Goal: Complete application form: Complete application form

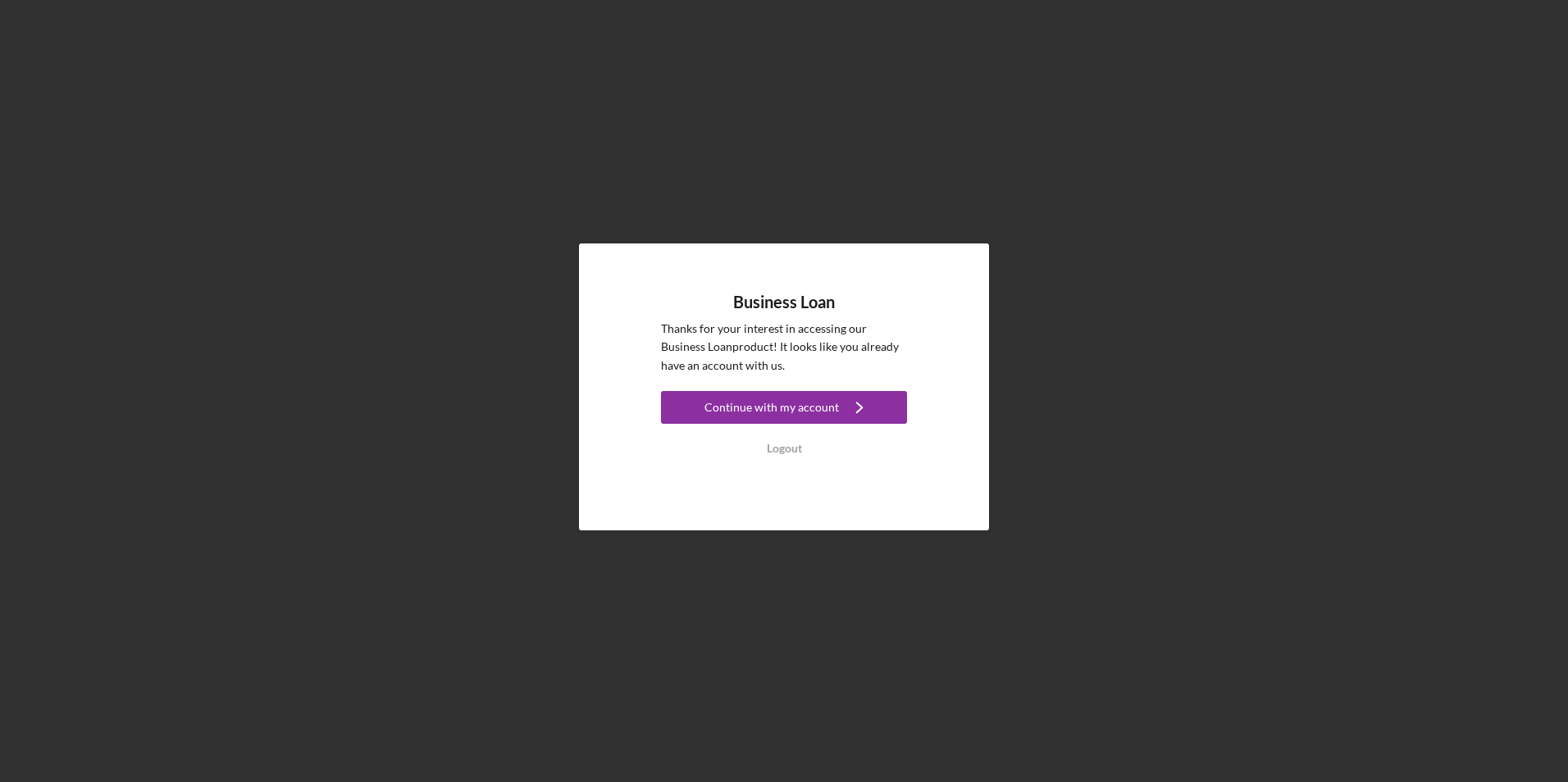
click at [733, 403] on div "Continue with my account" at bounding box center [771, 408] width 134 height 33
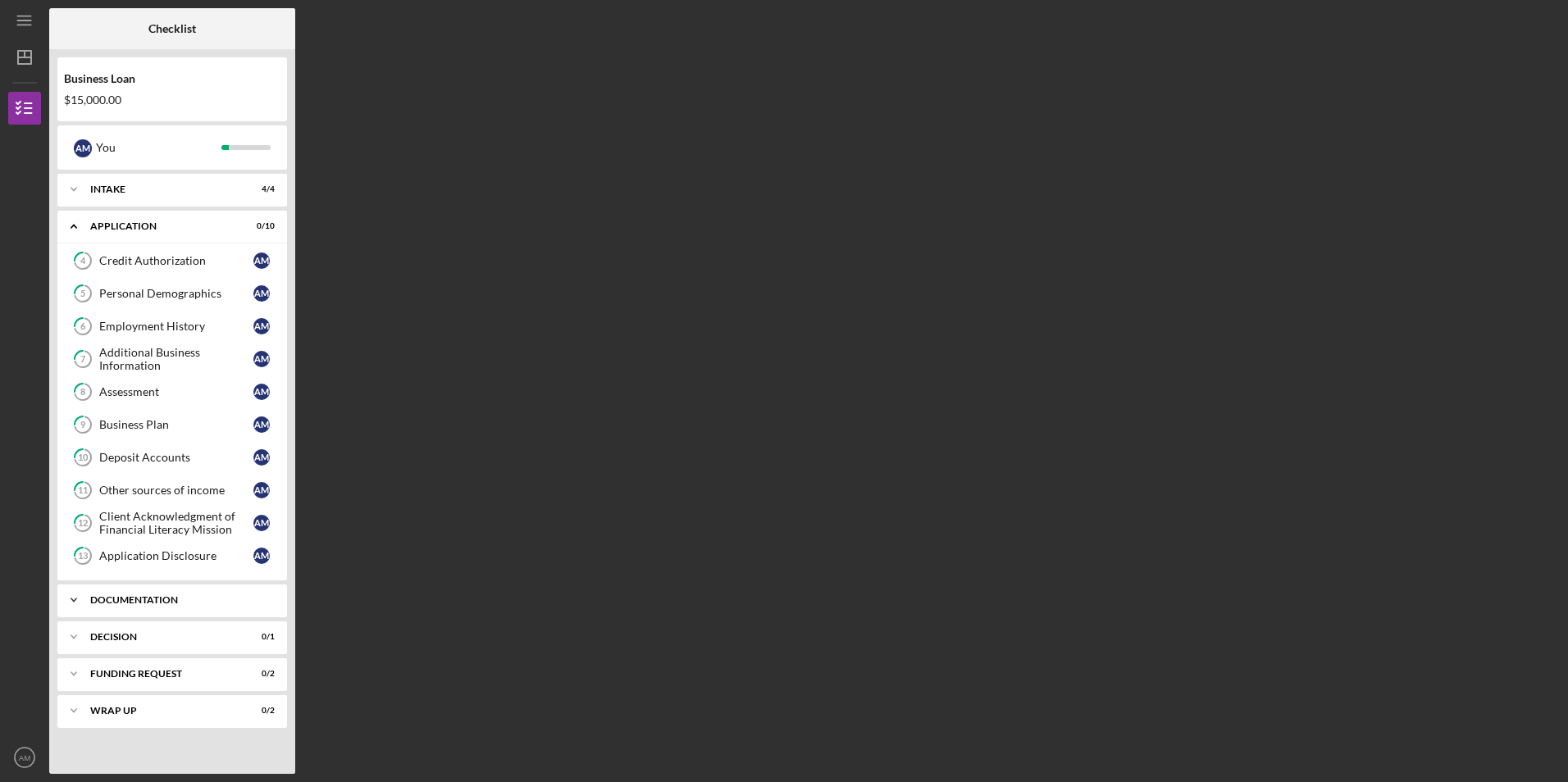
click at [218, 608] on div "Icon/Expander Documentation 1 / 16" at bounding box center [172, 600] width 230 height 33
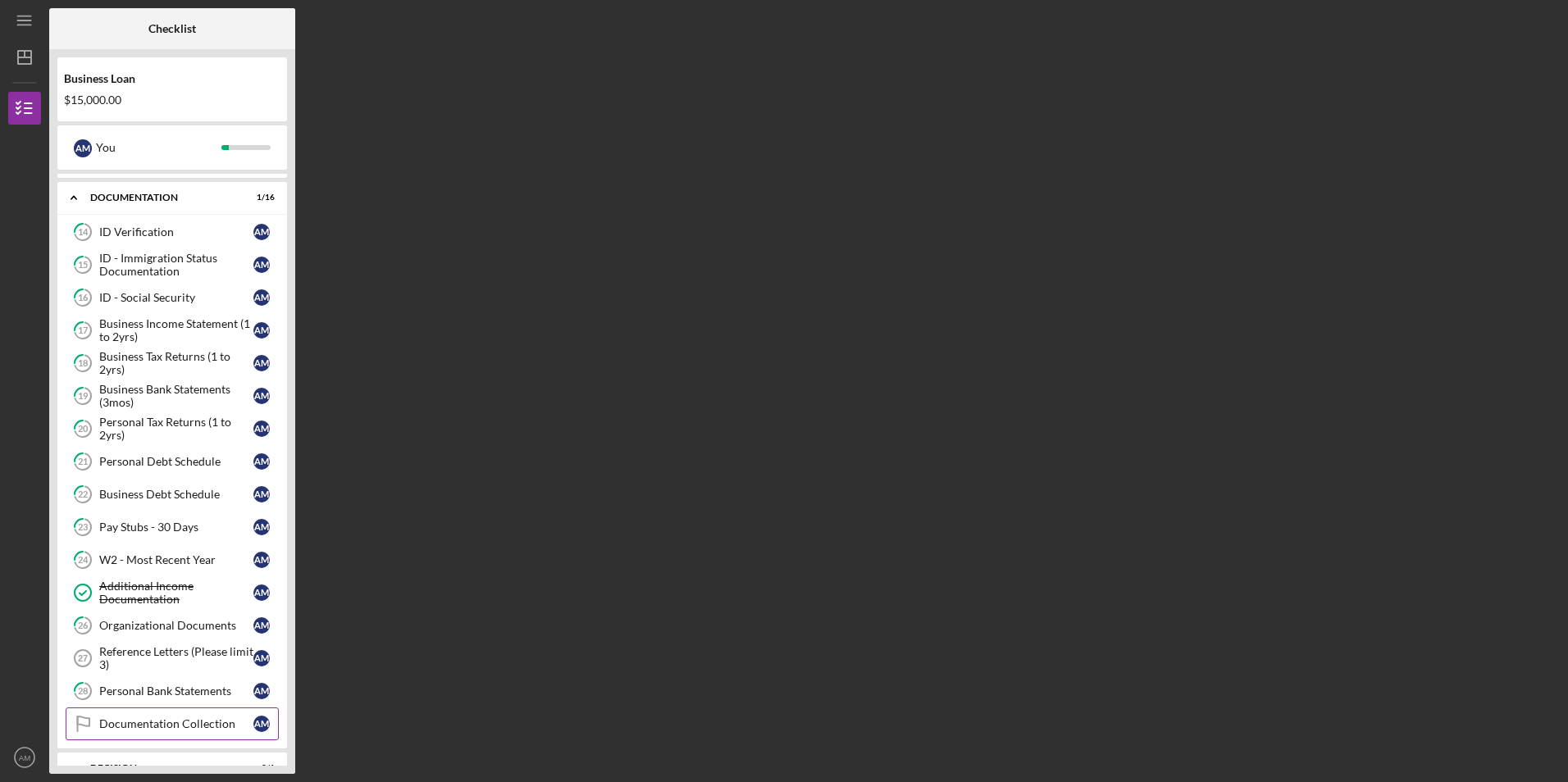
scroll to position [410, 0]
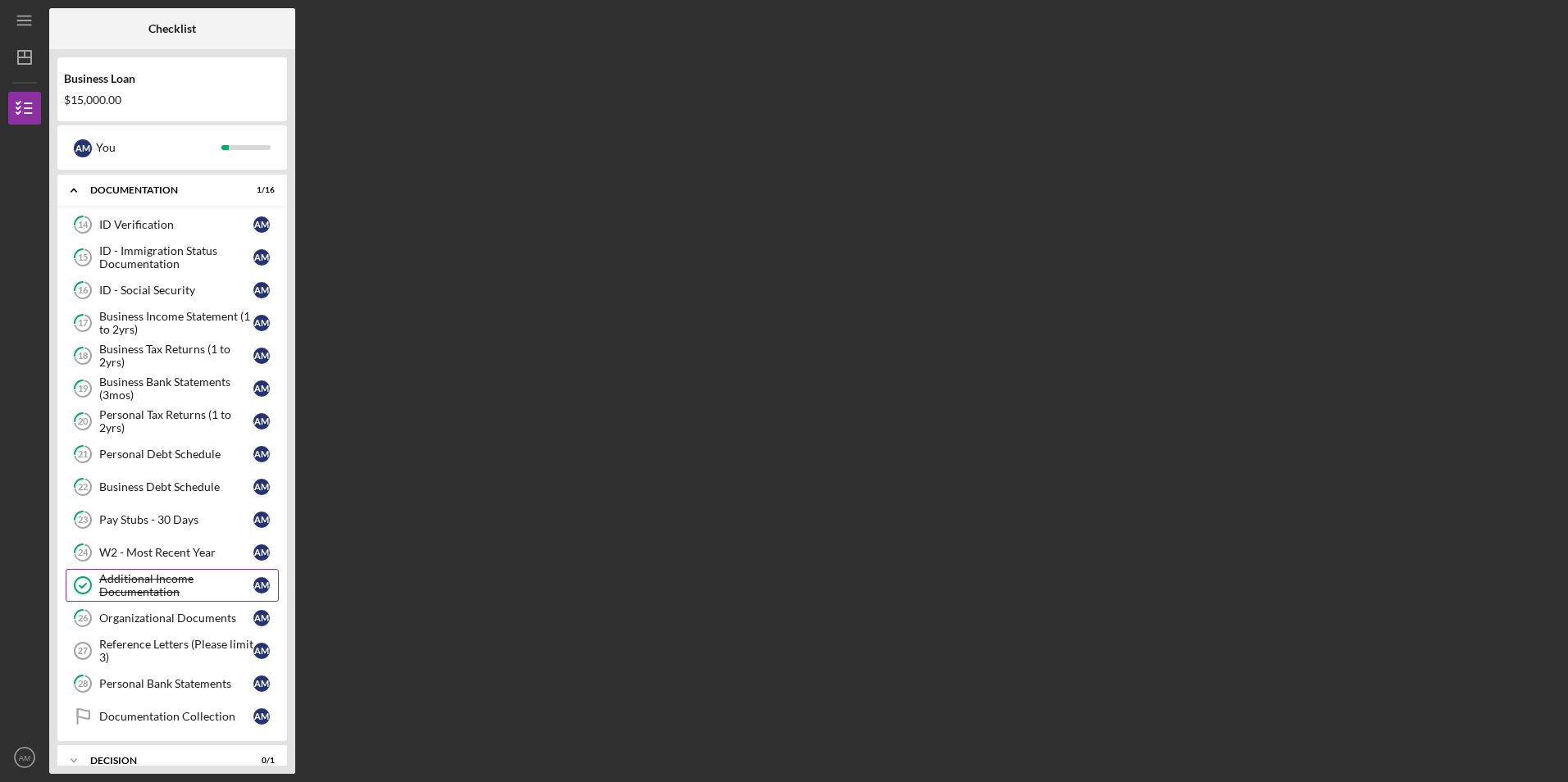
click at [224, 591] on div "Additional Income Documentation" at bounding box center [176, 585] width 154 height 26
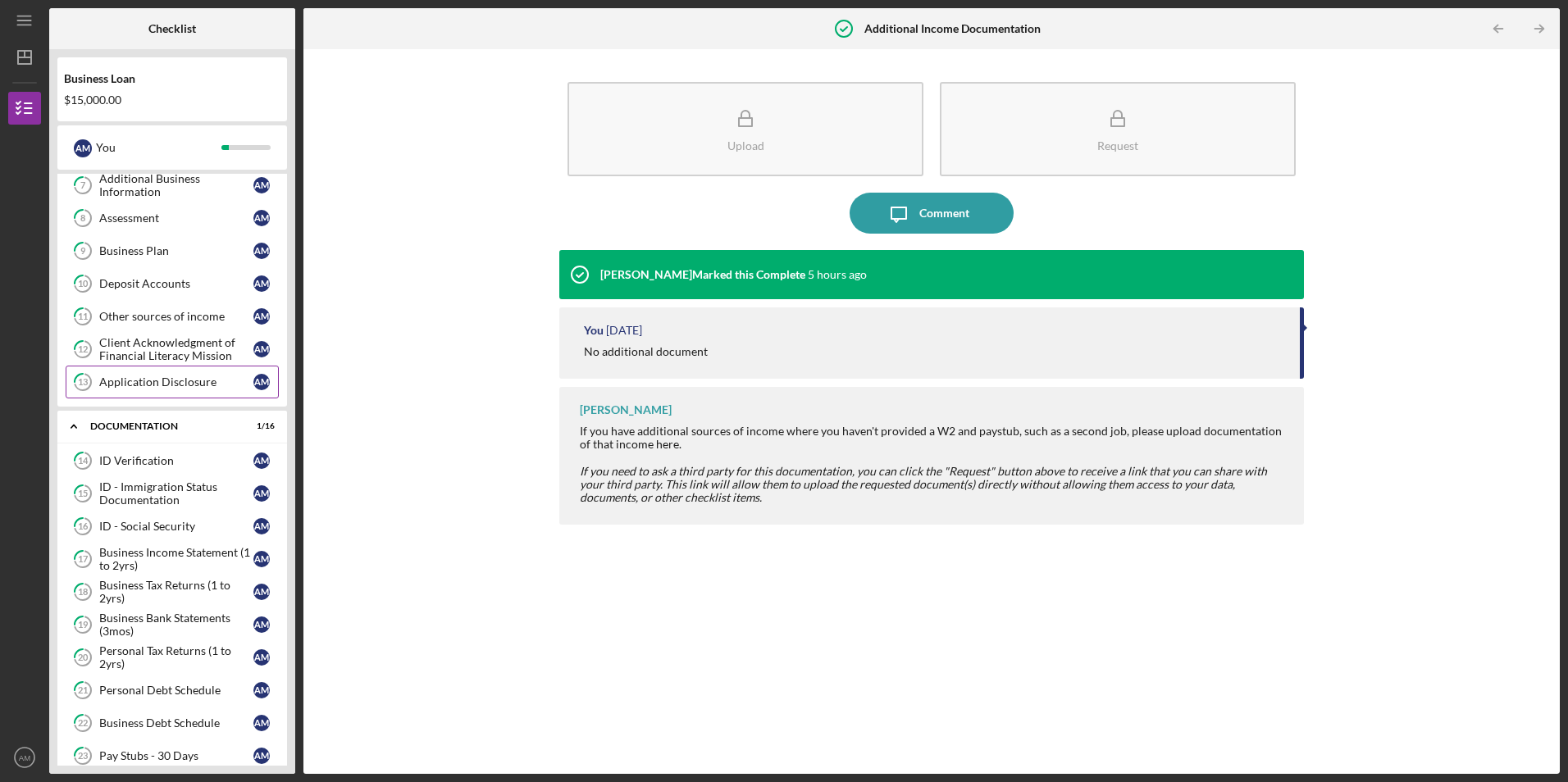
scroll to position [164, 0]
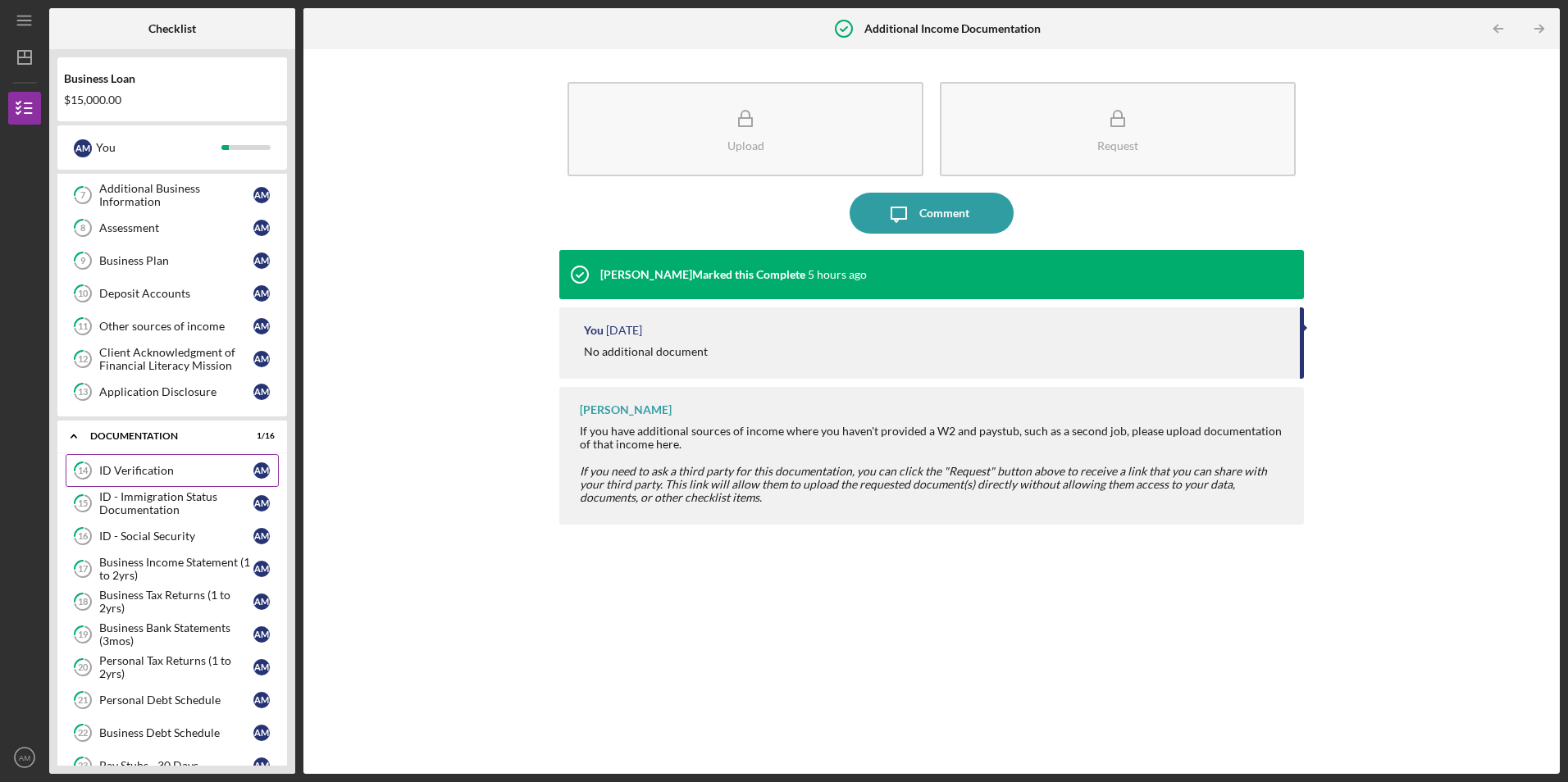
click at [211, 455] on link "14 ID Verification A M" at bounding box center [172, 471] width 214 height 33
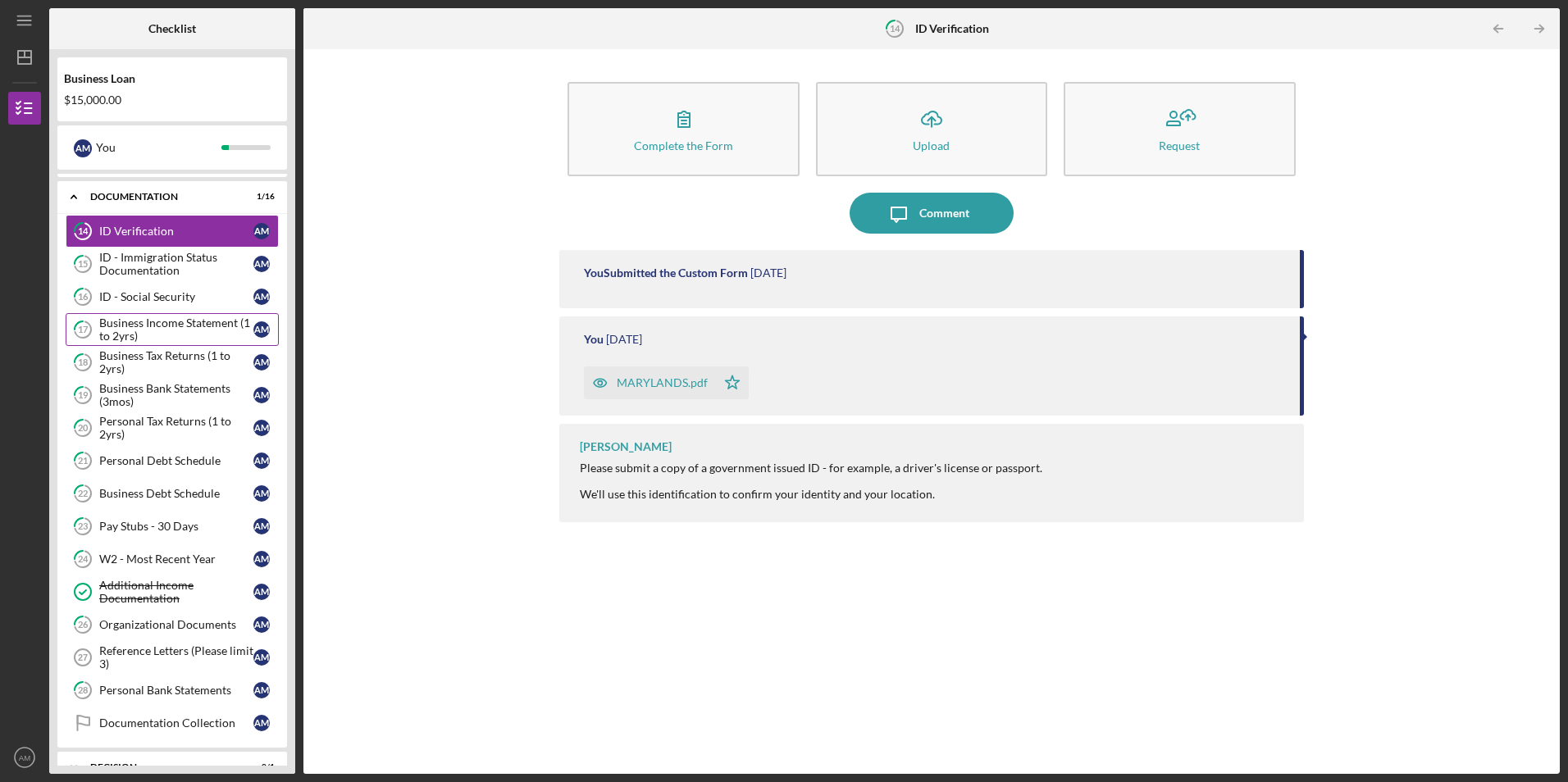
scroll to position [492, 0]
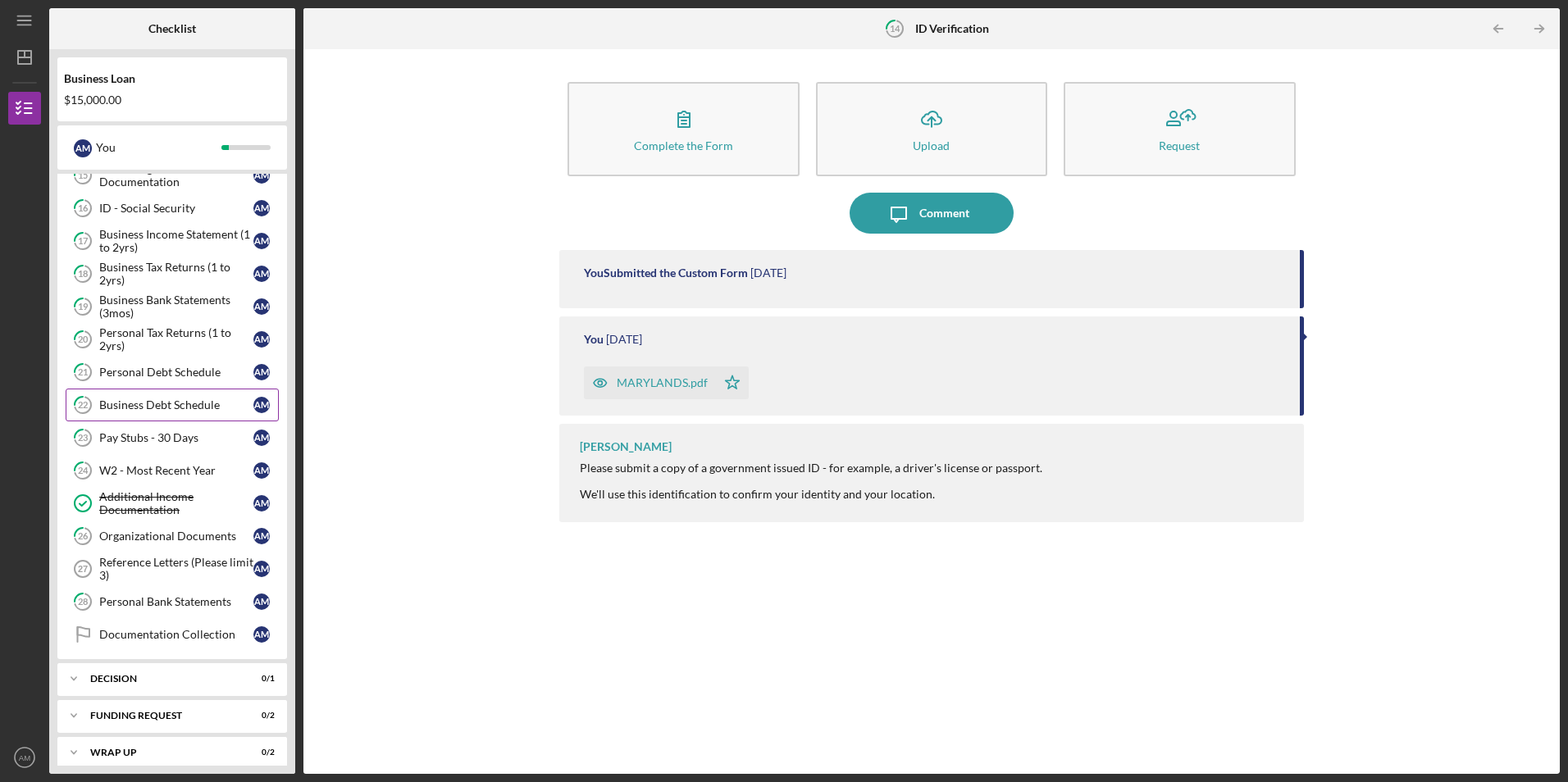
click at [213, 408] on div "Business Debt Schedule" at bounding box center [176, 405] width 154 height 14
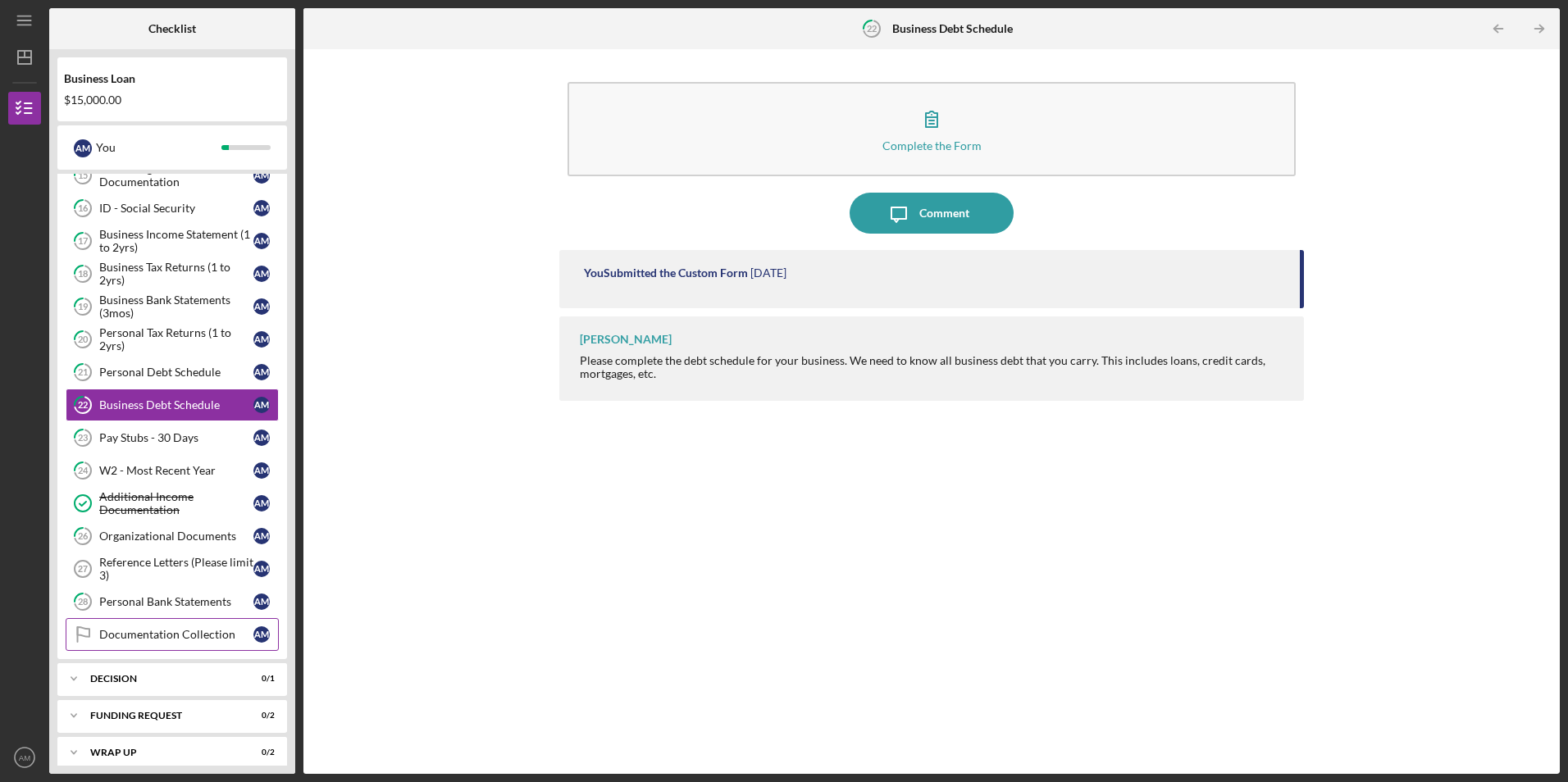
click at [203, 637] on div "Documentation Collection" at bounding box center [176, 635] width 154 height 14
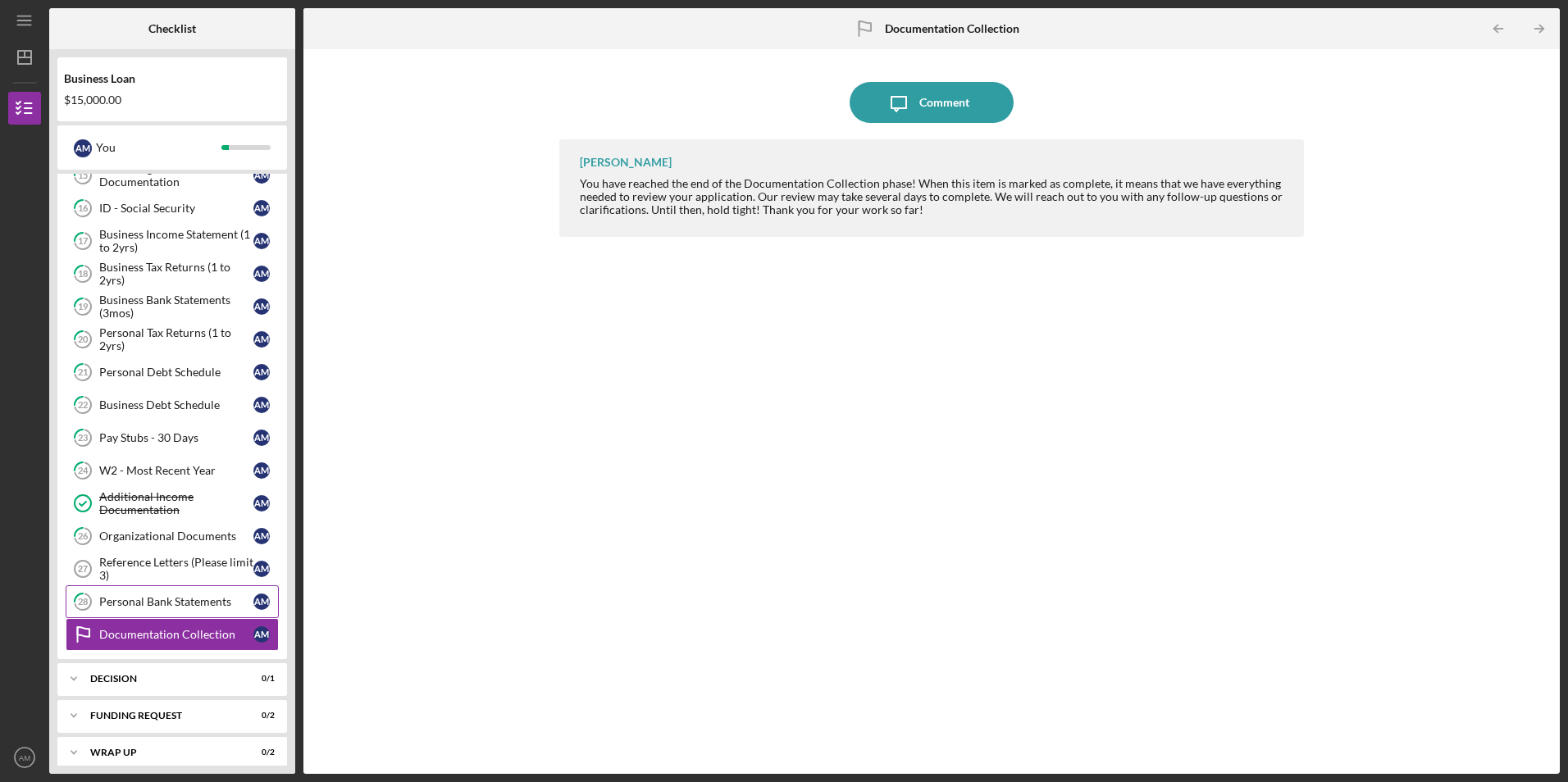
click at [170, 608] on div "Personal Bank Statements" at bounding box center [176, 602] width 154 height 14
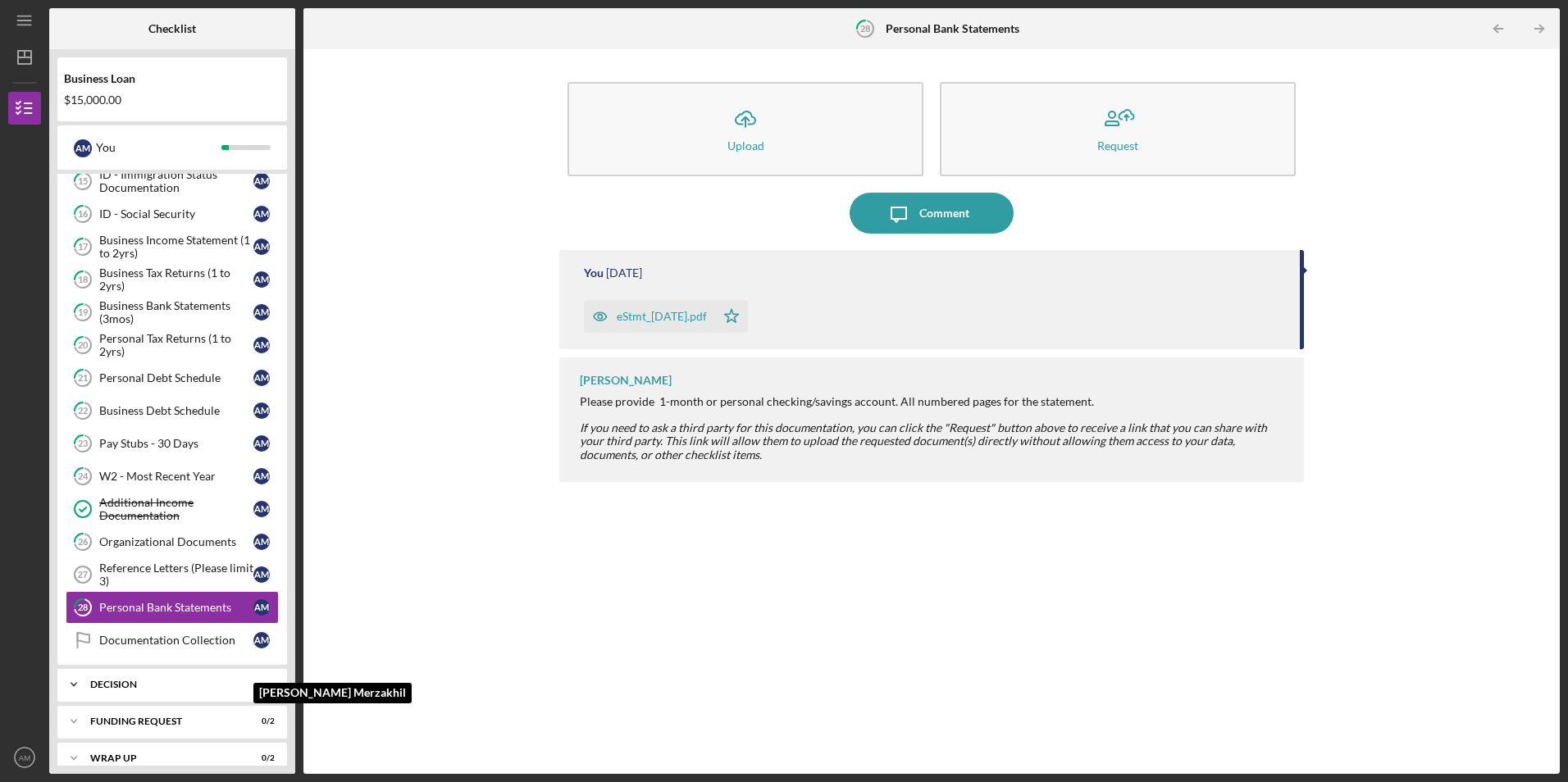
scroll to position [505, 0]
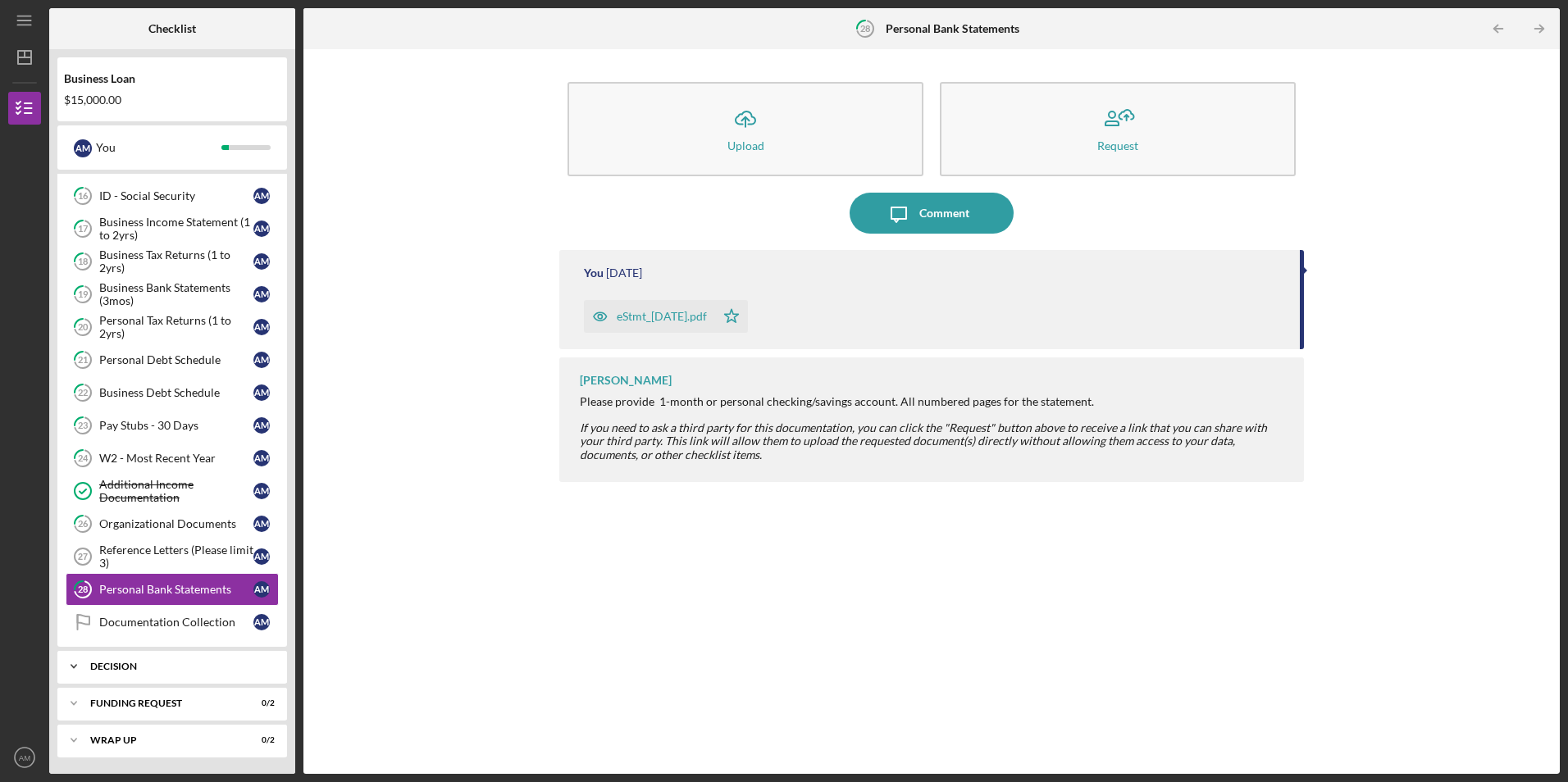
click at [154, 667] on div "Decision" at bounding box center [178, 667] width 176 height 10
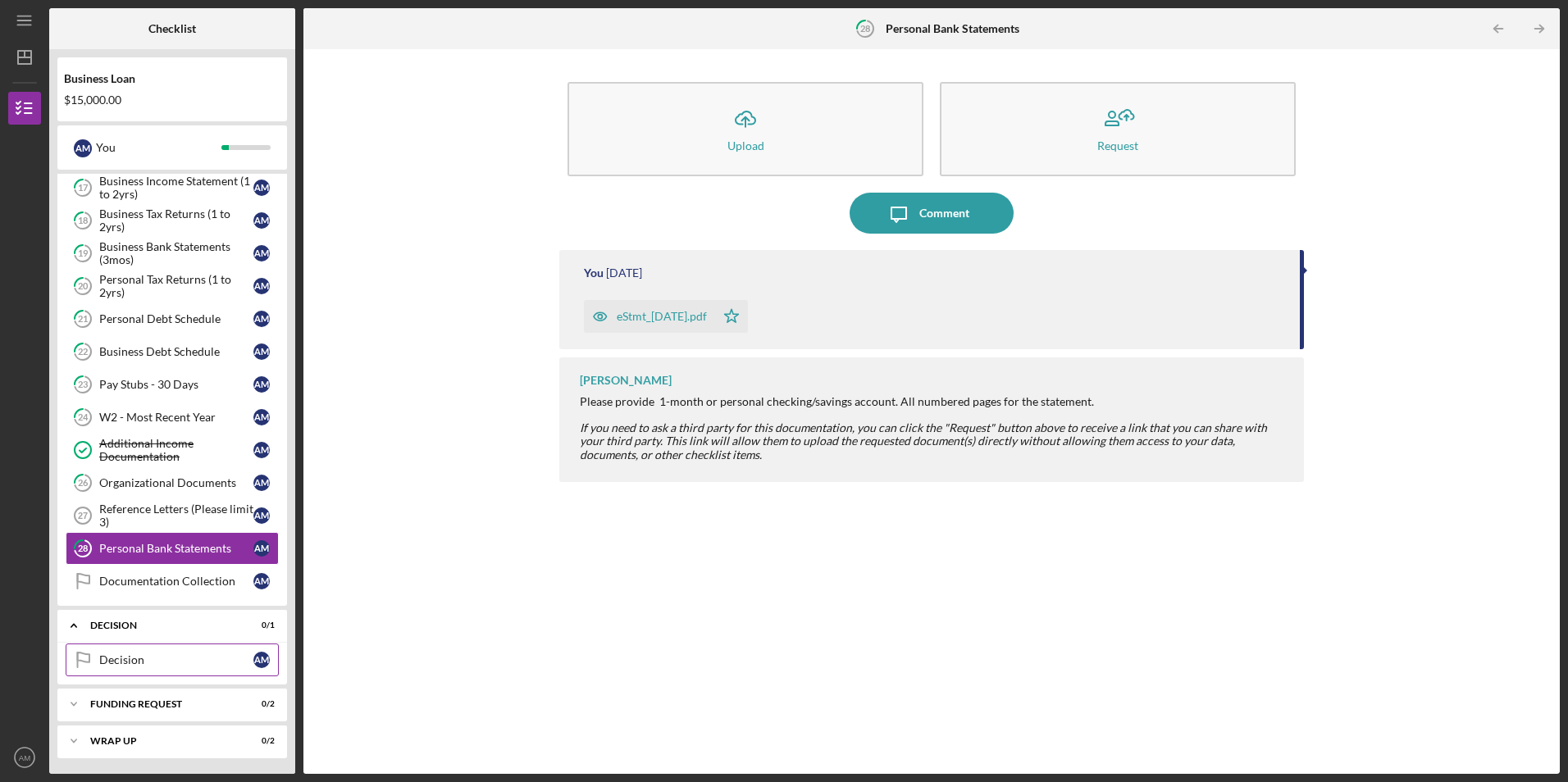
scroll to position [546, 0]
click at [212, 663] on div "Decision" at bounding box center [176, 659] width 154 height 14
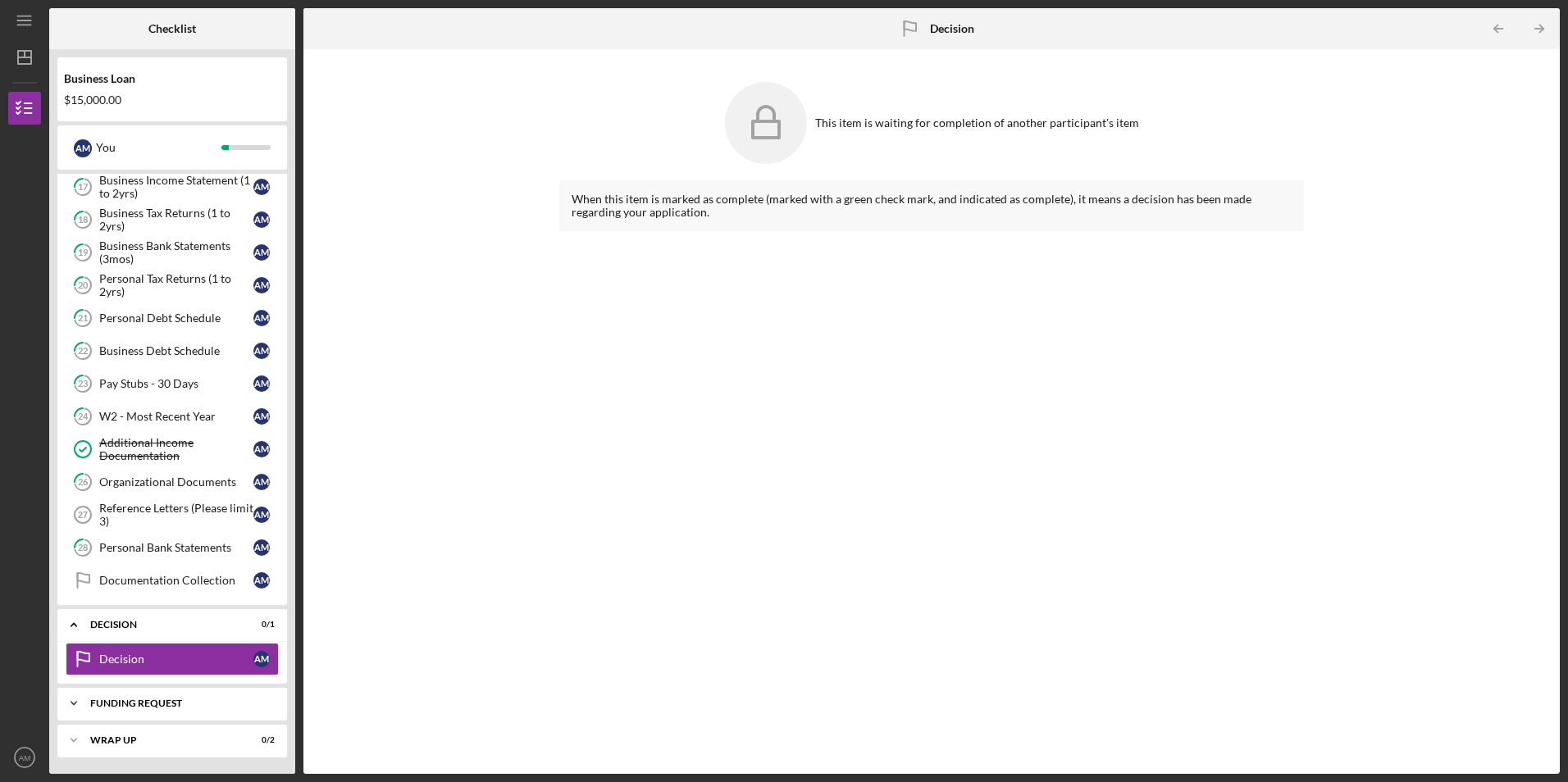
click at [172, 697] on div "Icon/Expander Funding Request 0 / 2" at bounding box center [172, 704] width 230 height 33
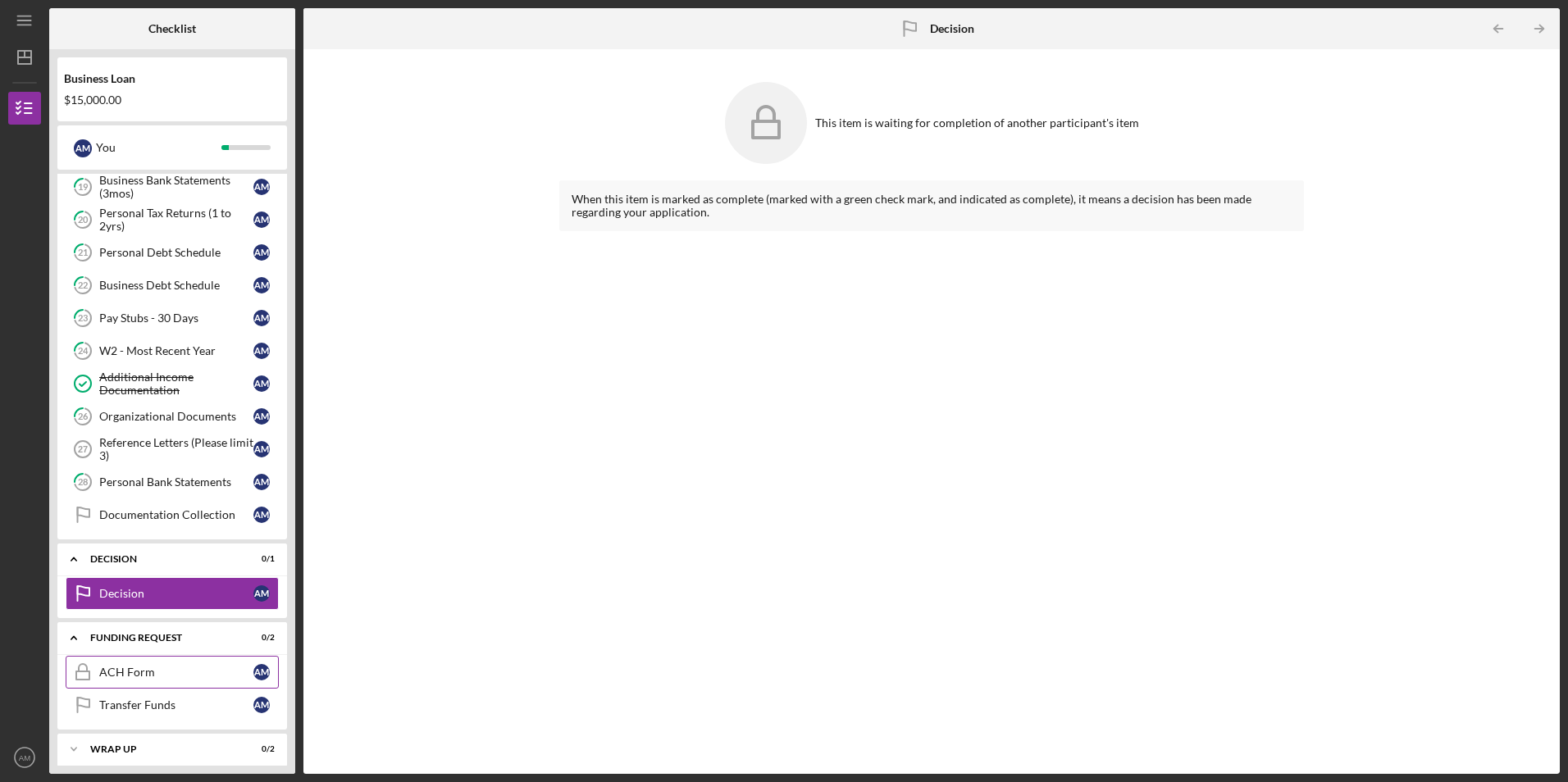
scroll to position [621, 0]
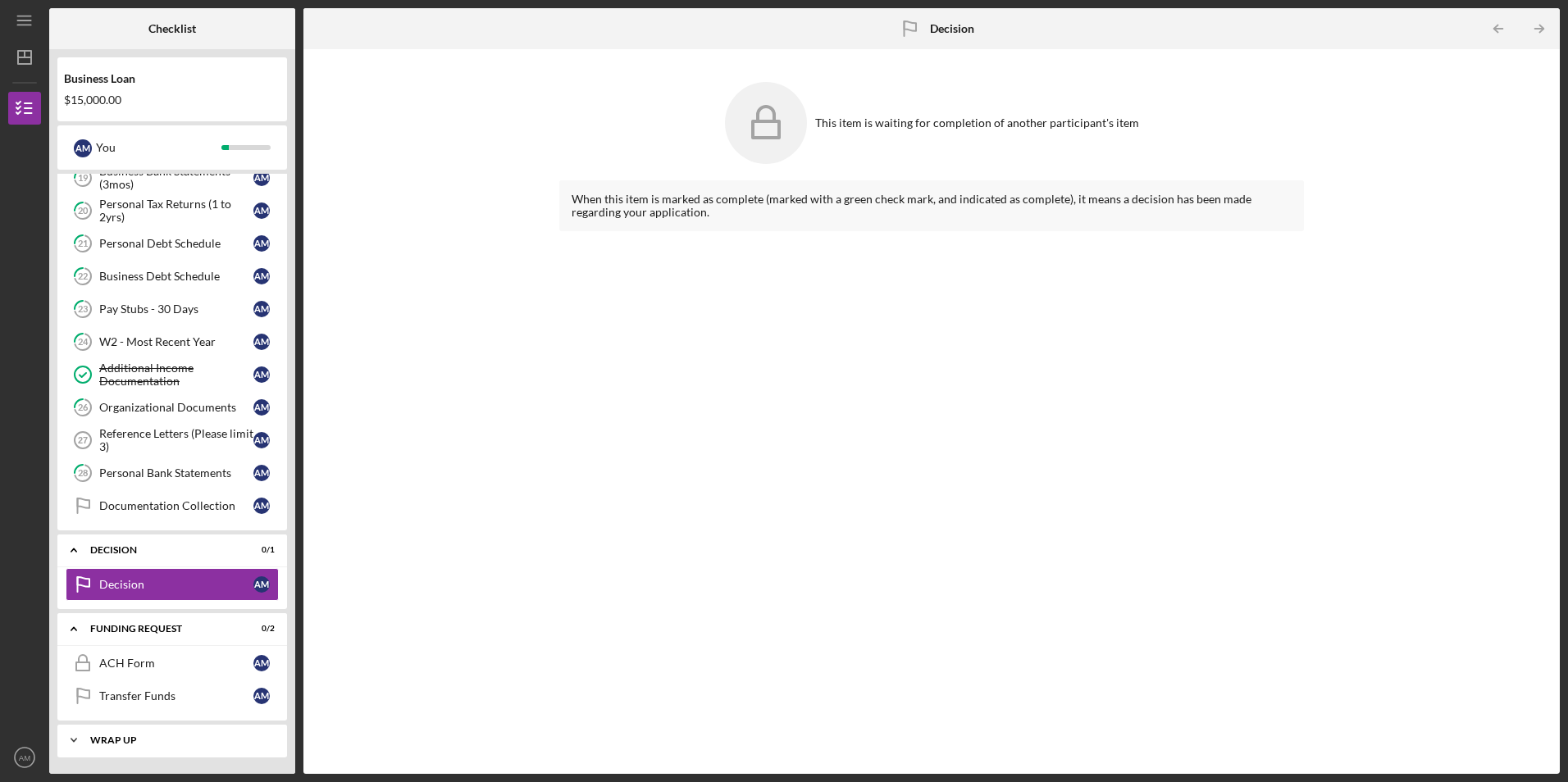
click at [202, 737] on div "Wrap up" at bounding box center [178, 740] width 176 height 10
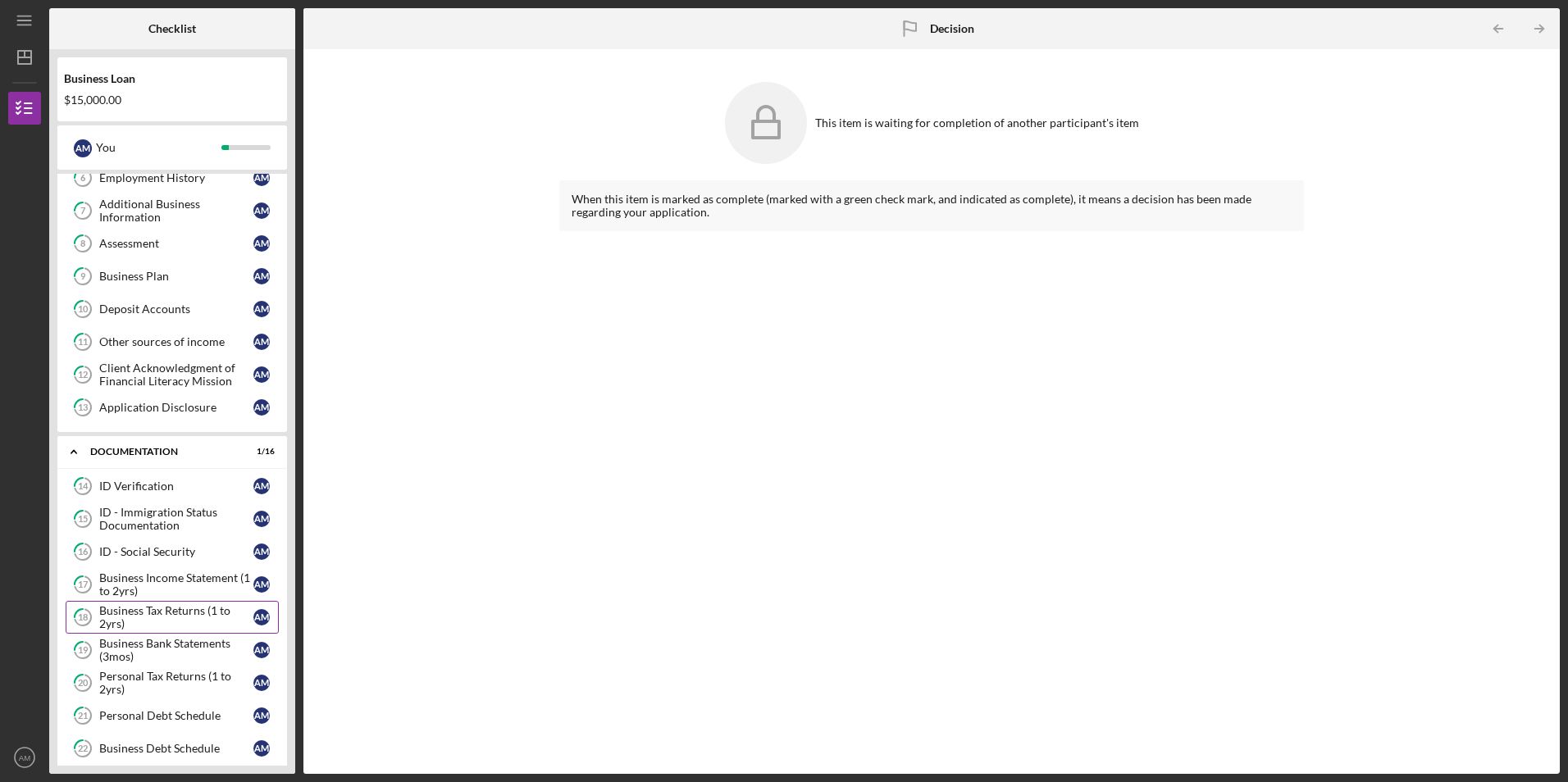
scroll to position [0, 0]
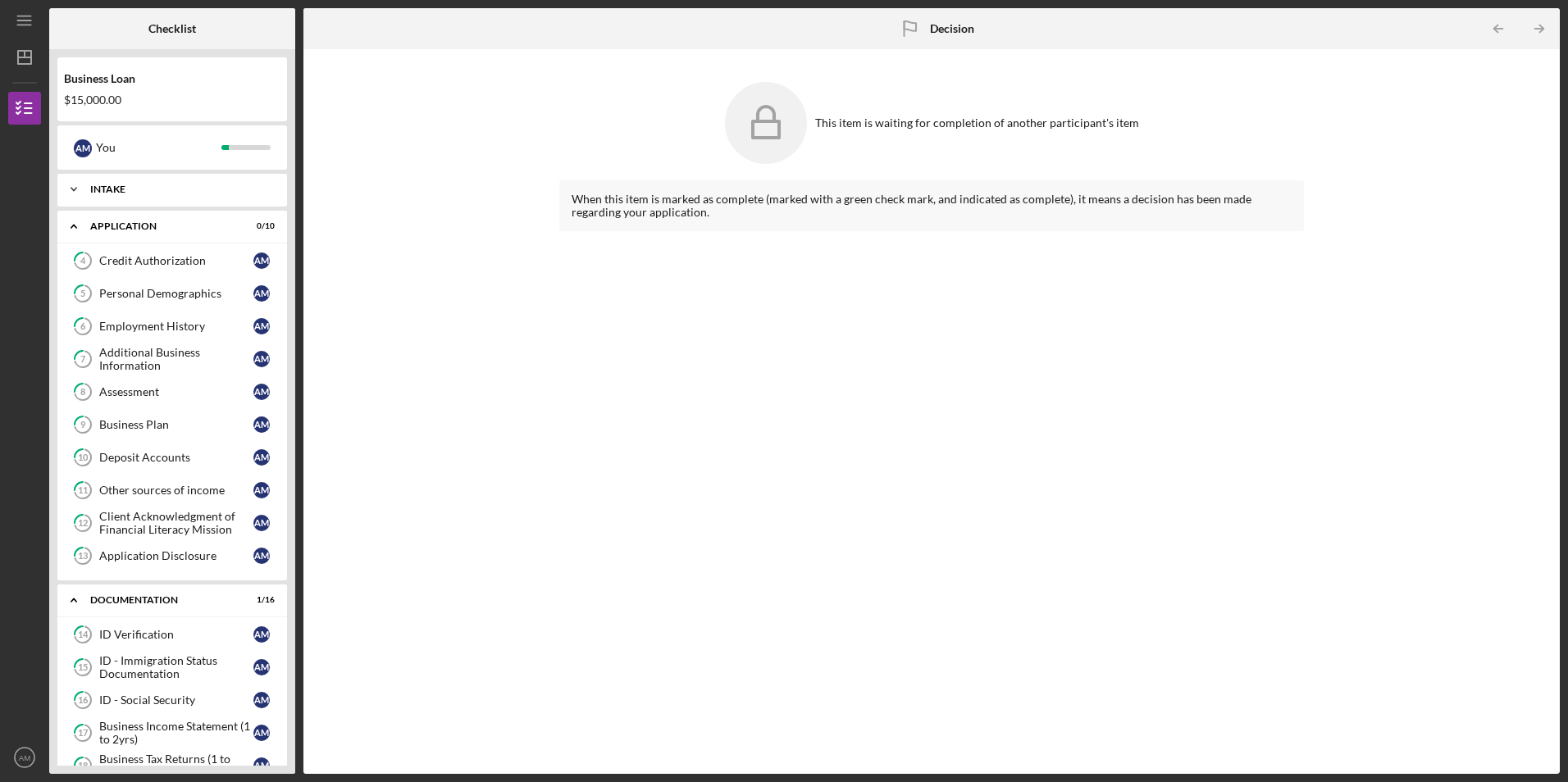
click at [186, 201] on div "Icon/Expander Intake 4 / 4" at bounding box center [172, 189] width 230 height 33
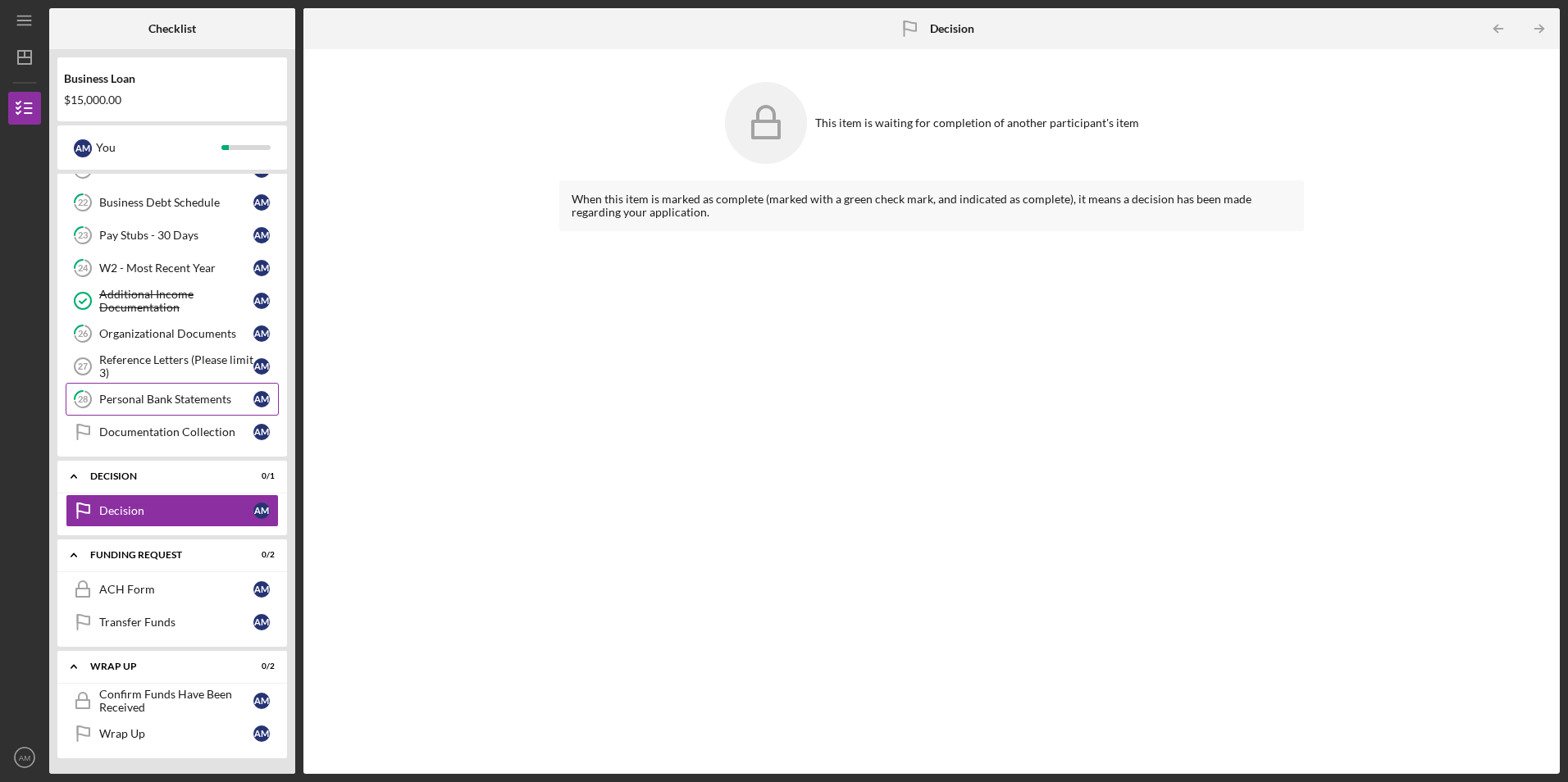
scroll to position [835, 0]
click at [166, 507] on div "Decision" at bounding box center [176, 510] width 154 height 14
click at [192, 436] on div "Documentation Collection" at bounding box center [176, 431] width 154 height 14
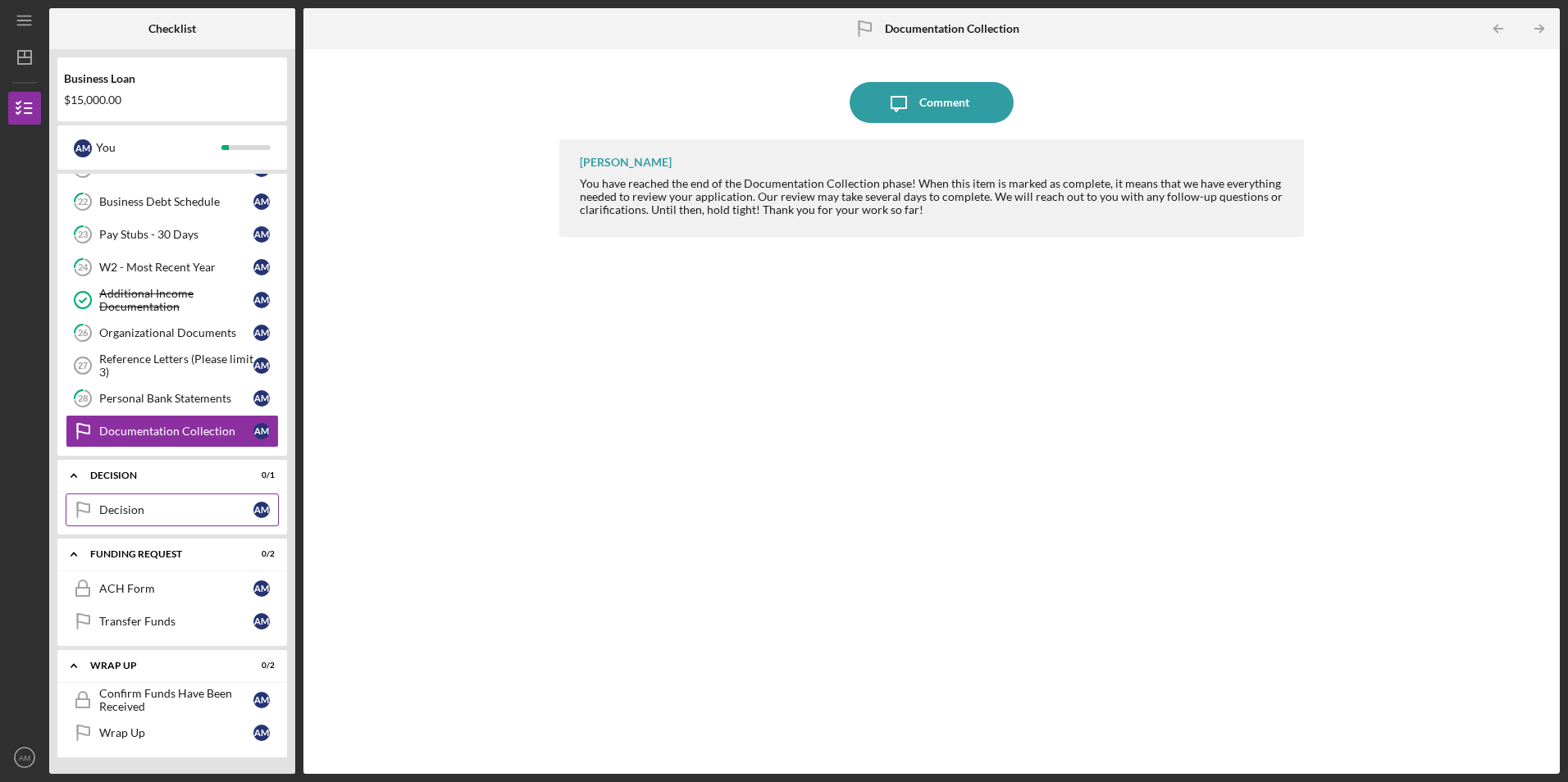
click at [157, 523] on link "Decision Decision A M" at bounding box center [172, 510] width 214 height 33
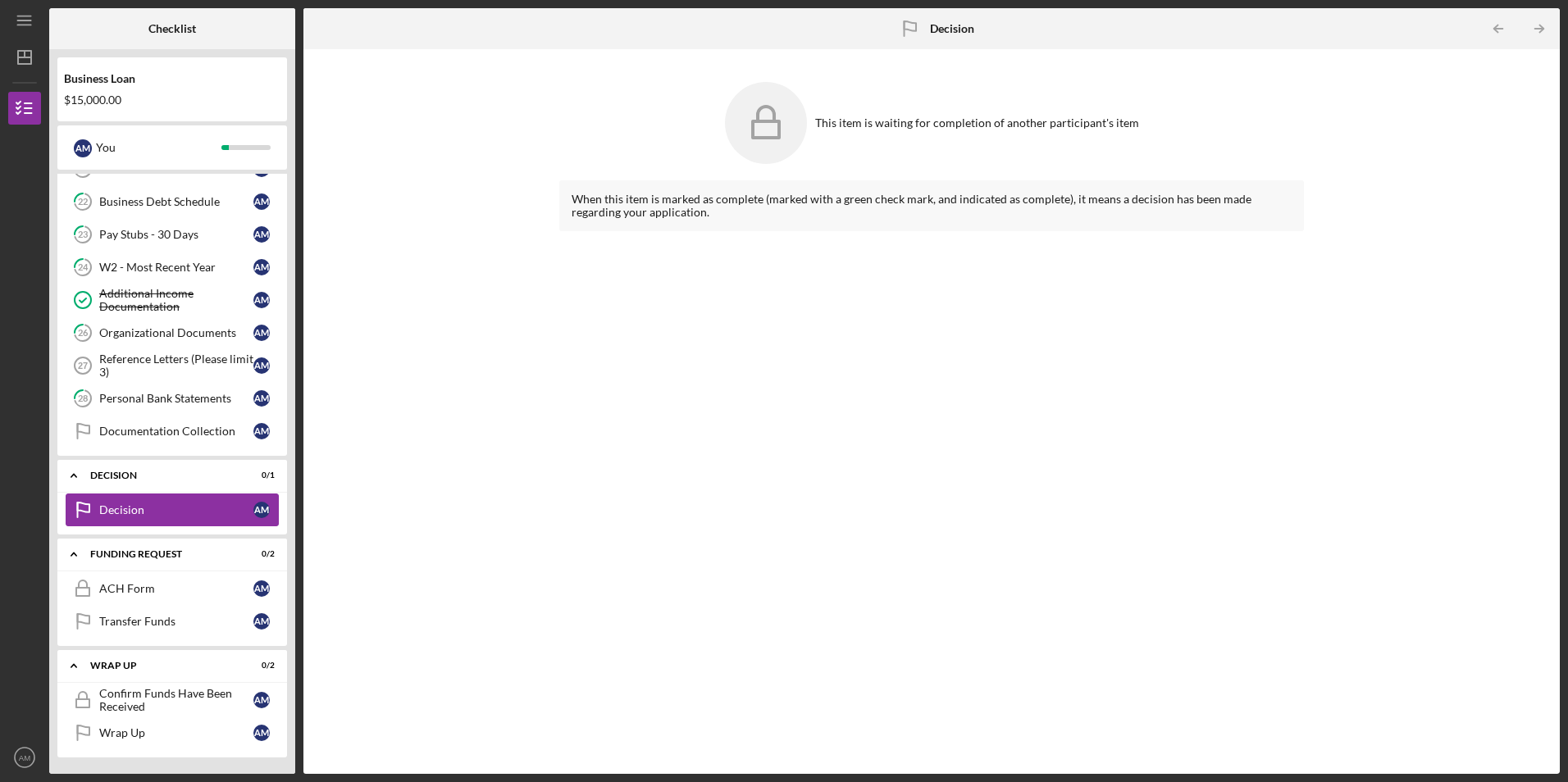
click at [157, 513] on div "Decision" at bounding box center [176, 510] width 154 height 14
click at [192, 463] on div "Icon/Expander Decision 0 / 1" at bounding box center [172, 476] width 230 height 34
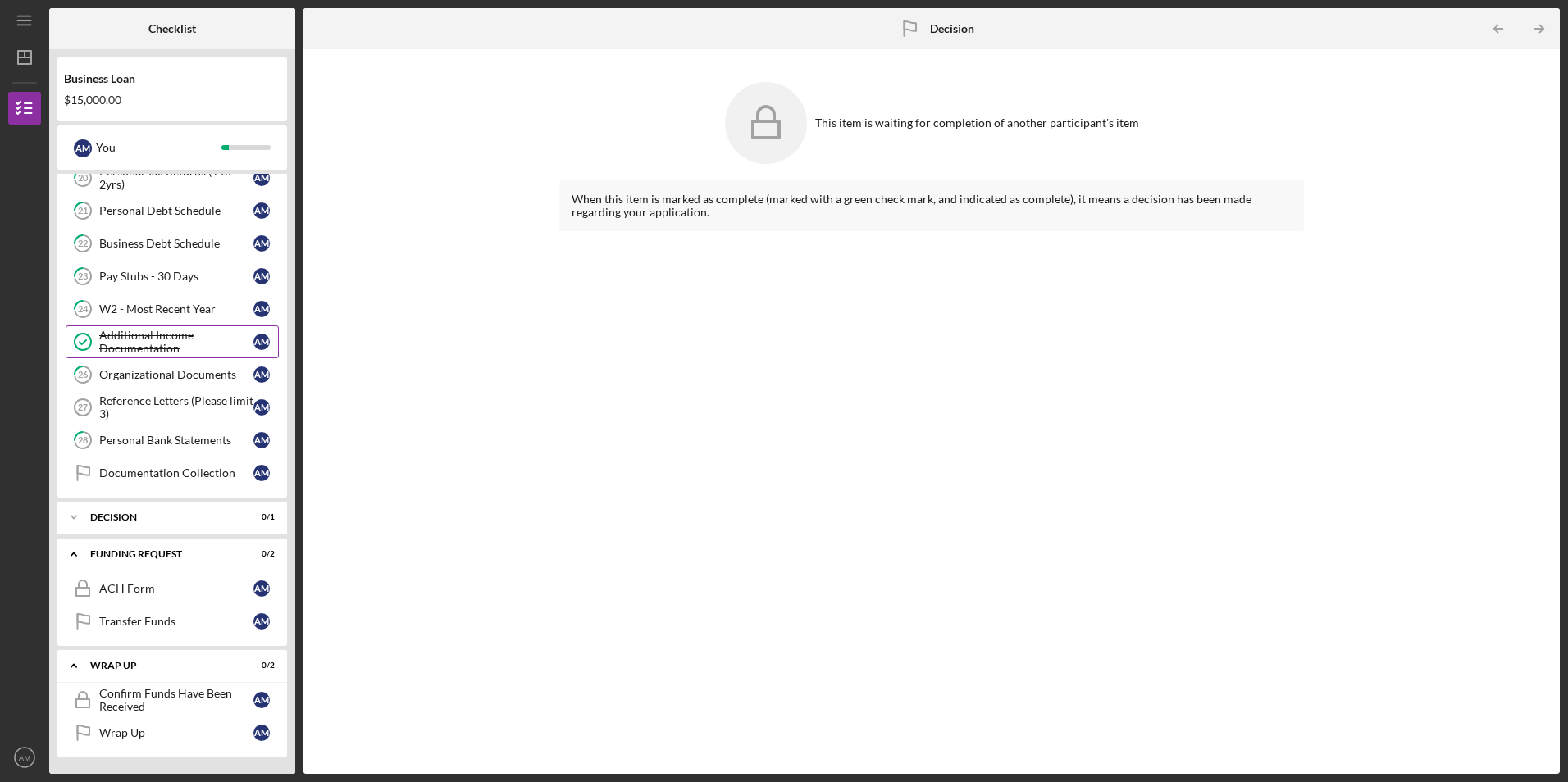
click at [169, 341] on div "Additional Income Documentation" at bounding box center [176, 341] width 154 height 26
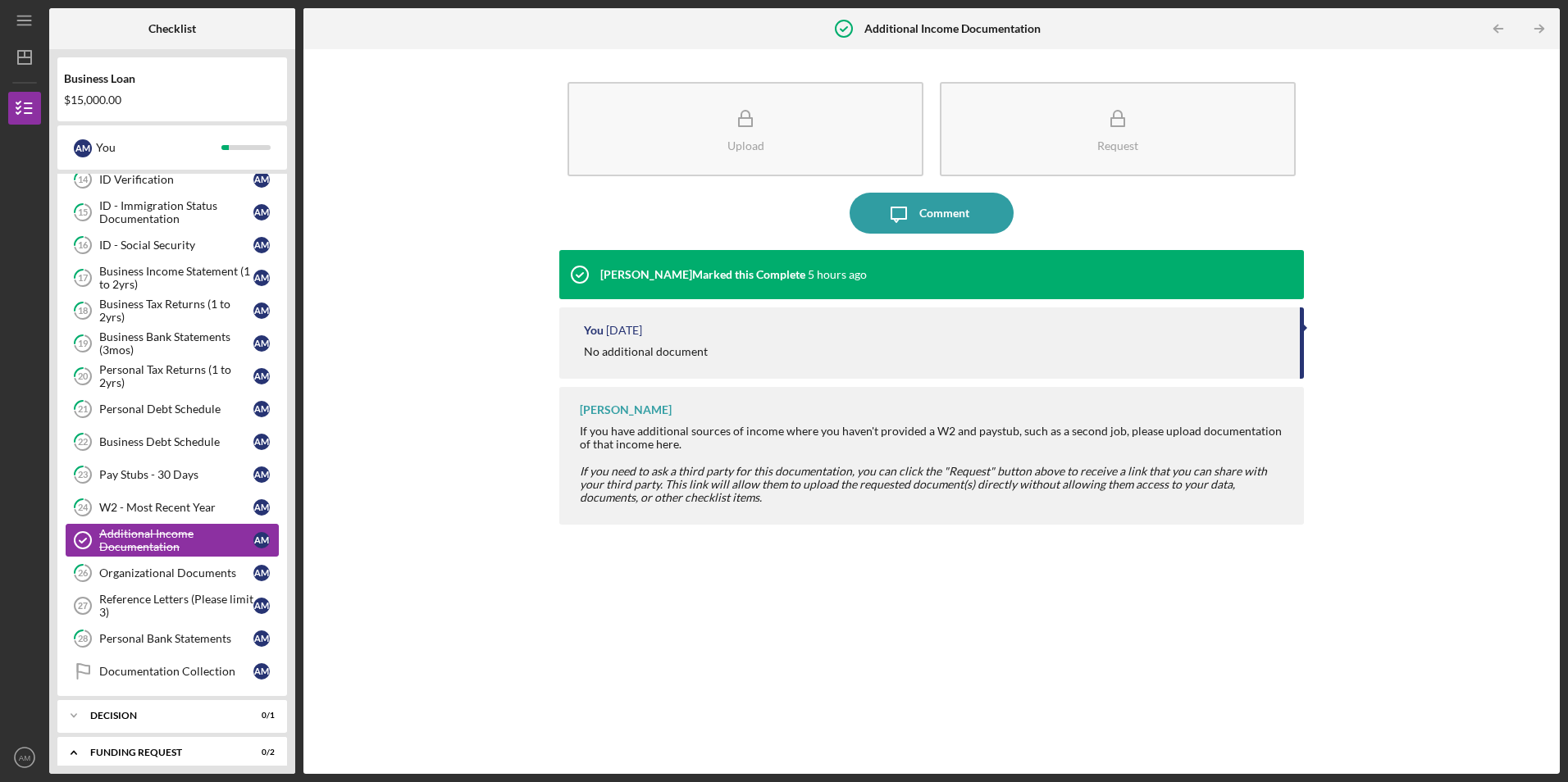
scroll to position [630, 0]
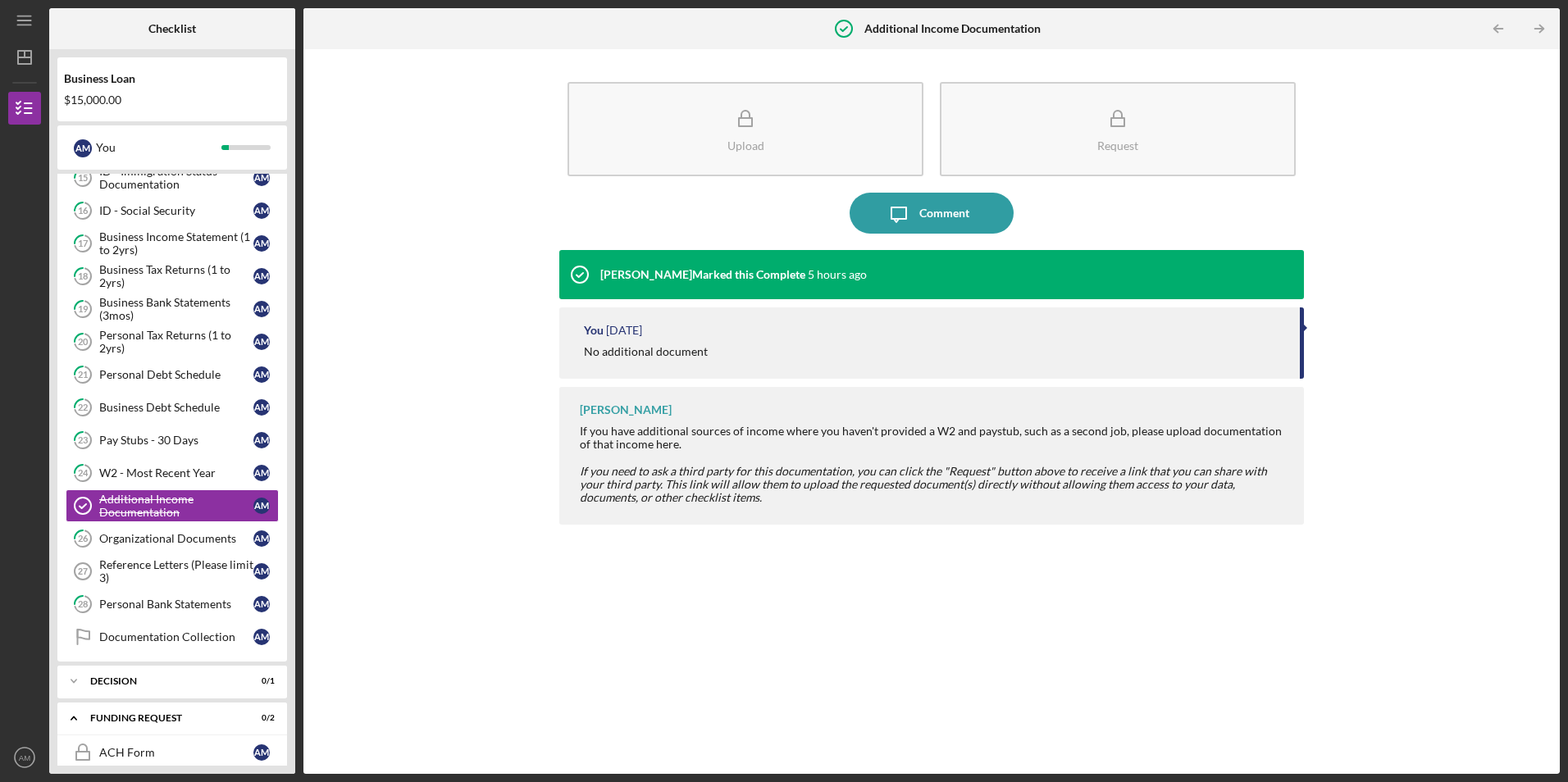
drag, startPoint x: 400, startPoint y: 576, endPoint x: 360, endPoint y: 578, distance: 40.0
click at [400, 578] on div "Upload Request Icon/Message Comment [PERSON_NAME] Marked this Complete 5 hours …" at bounding box center [931, 411] width 1240 height 709
click at [243, 549] on link "26 Organizational Documents A M" at bounding box center [172, 538] width 214 height 33
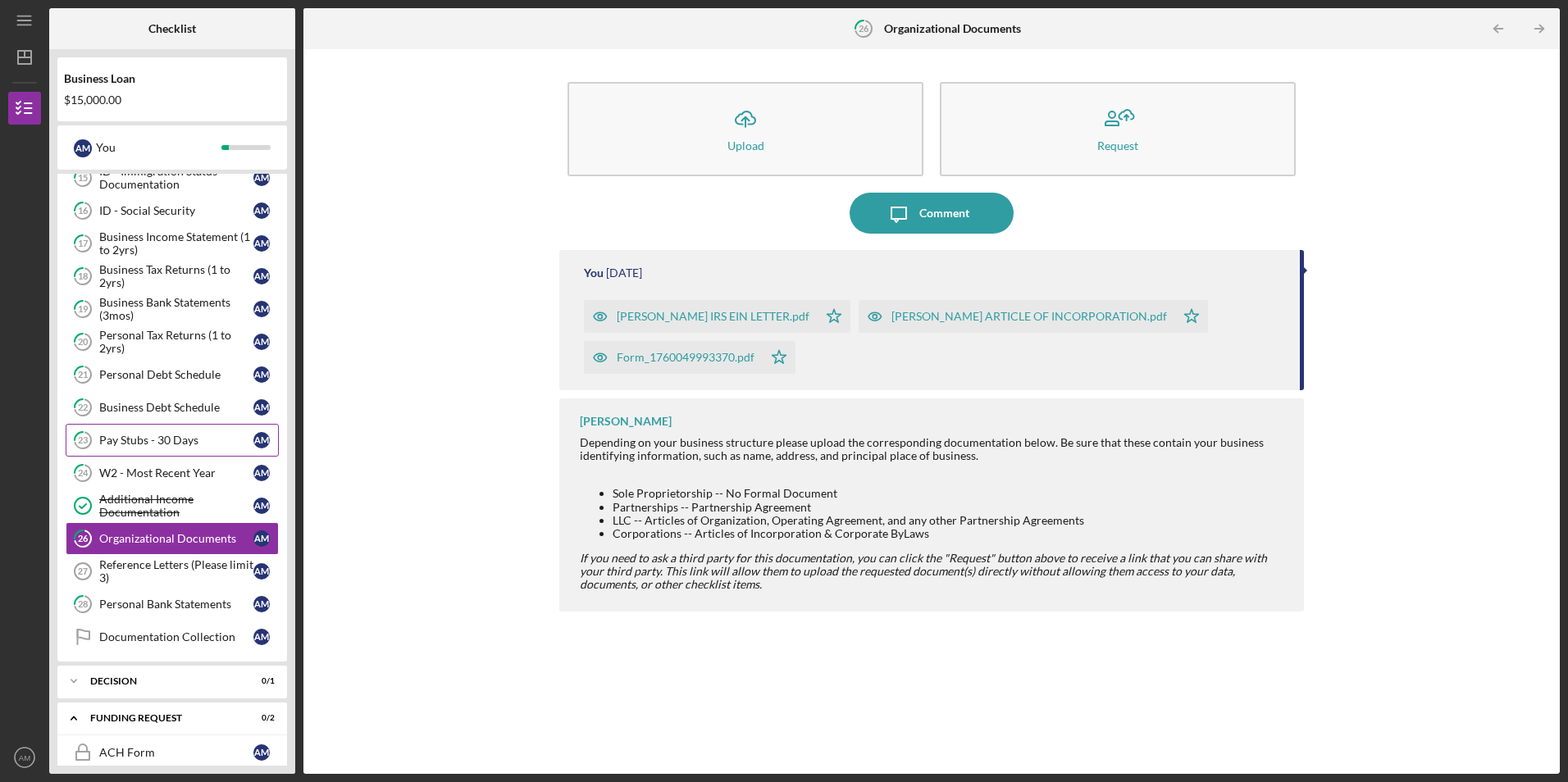
click at [197, 450] on link "23 Pay Stubs - 30 Days A M" at bounding box center [172, 441] width 214 height 33
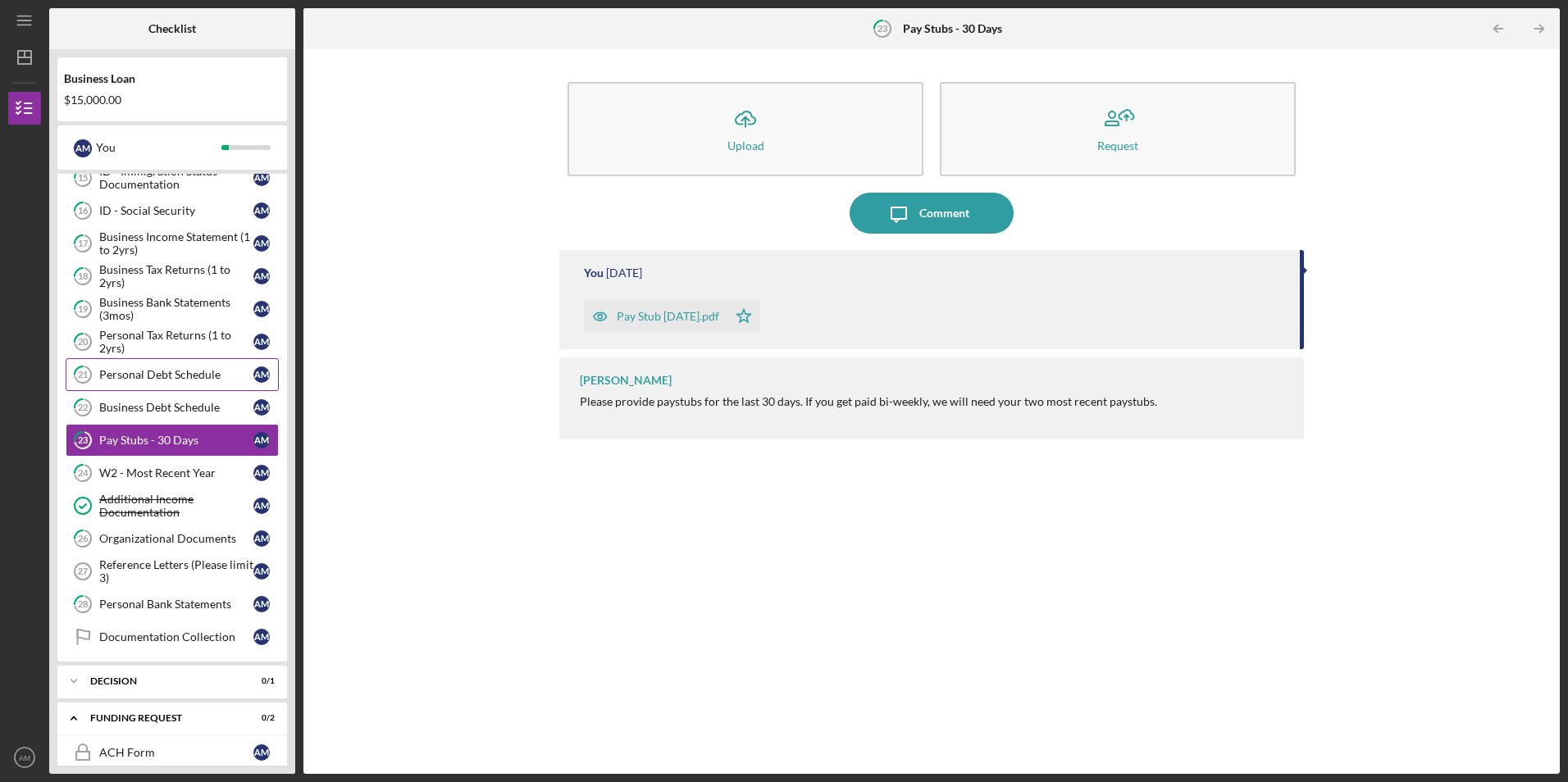
click at [209, 388] on link "21 Personal Debt Schedule A M" at bounding box center [172, 375] width 214 height 33
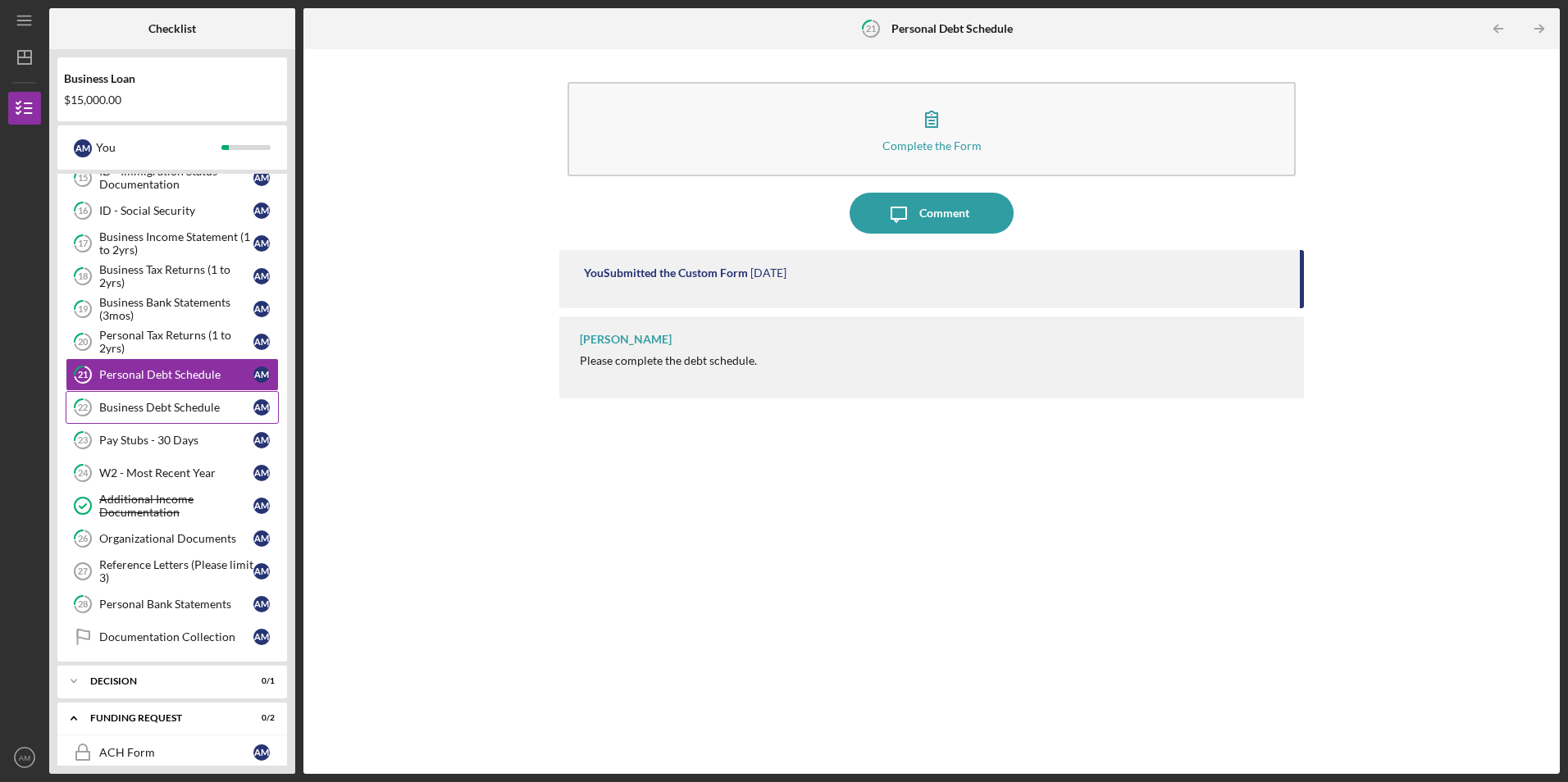
click at [206, 423] on link "22 Business Debt Schedule A M" at bounding box center [172, 408] width 214 height 33
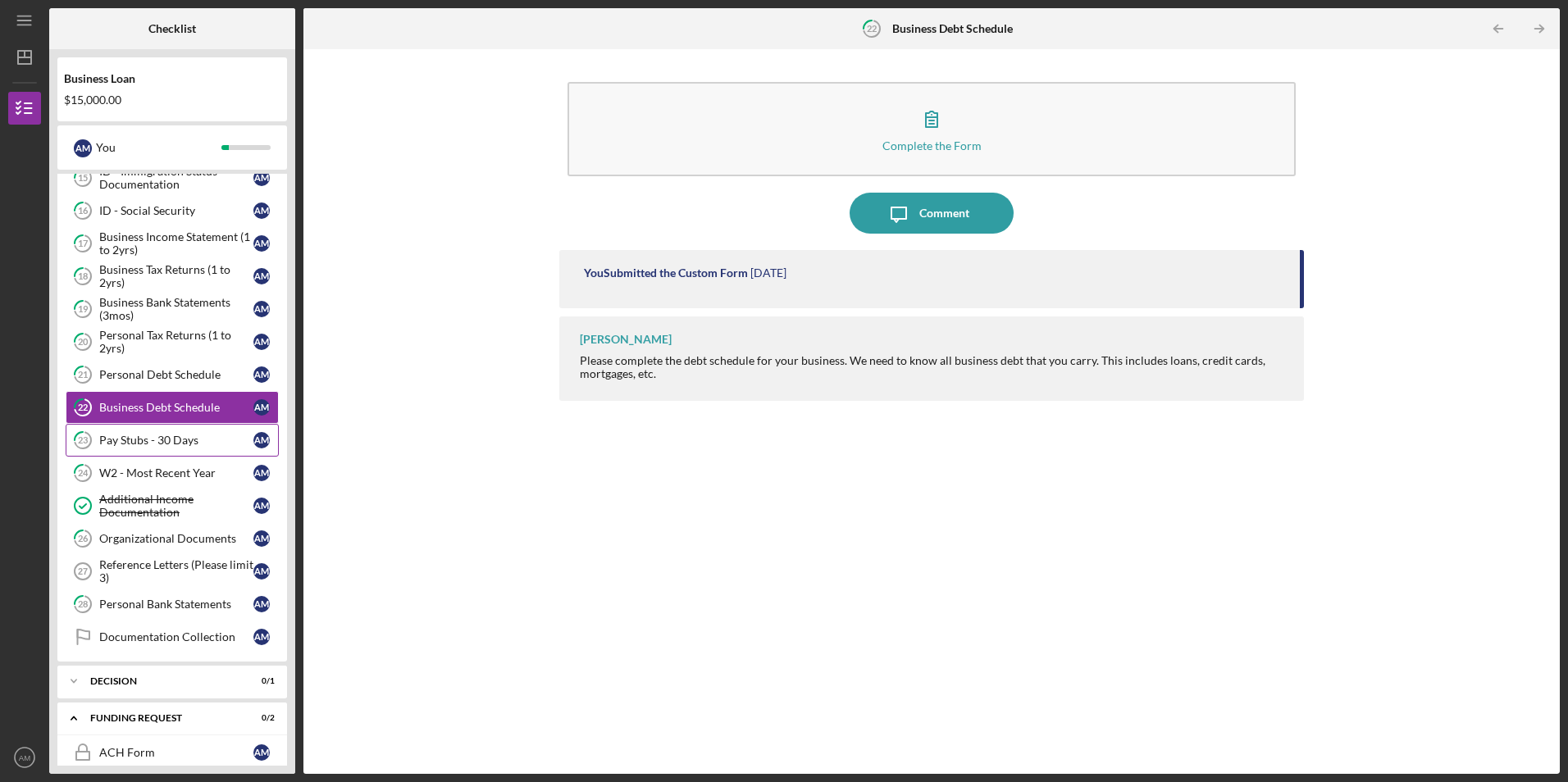
click at [153, 456] on link "23 Pay Stubs - 30 Days A M" at bounding box center [172, 441] width 214 height 33
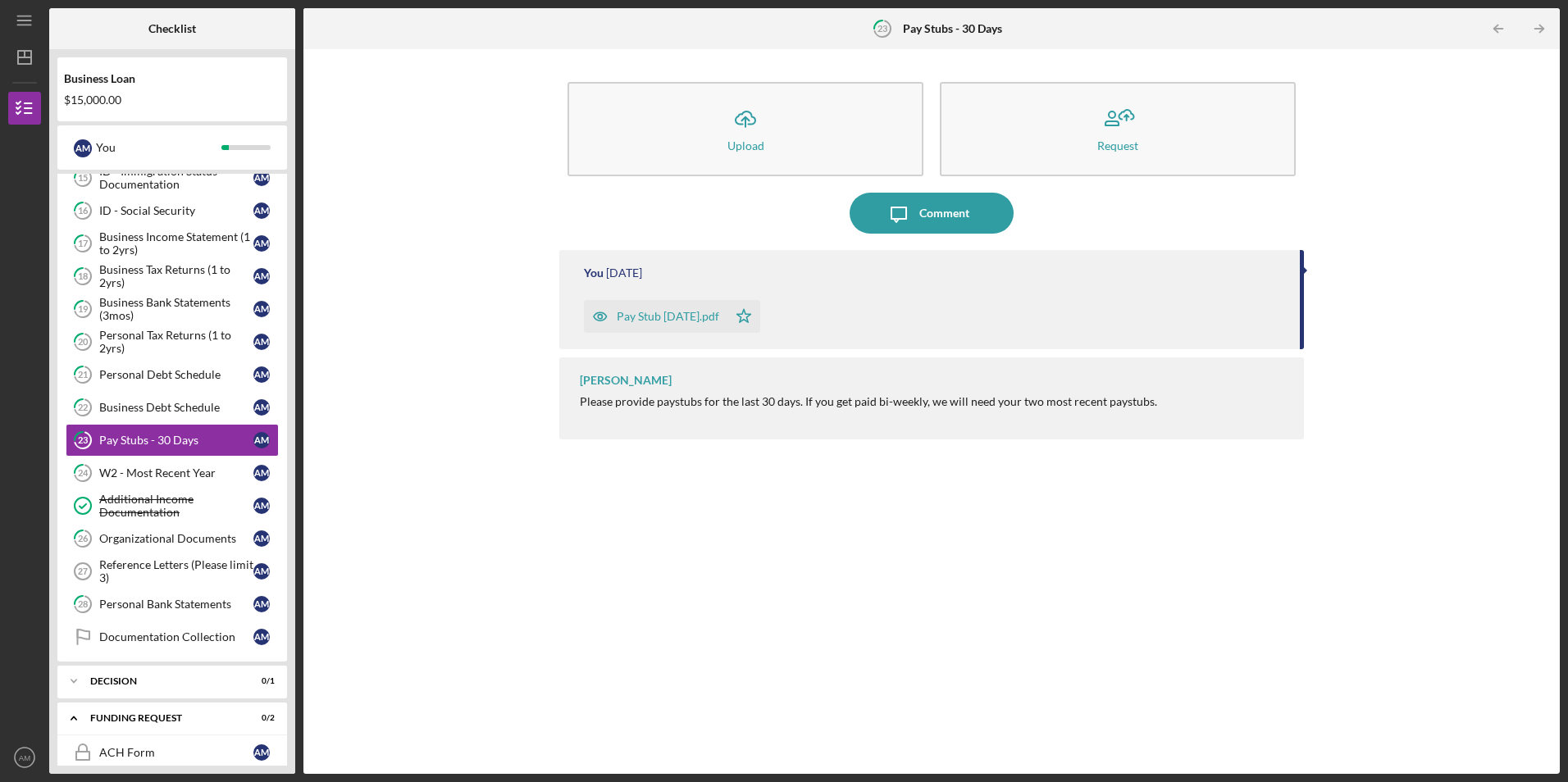
click at [601, 315] on icon "button" at bounding box center [600, 317] width 4 height 4
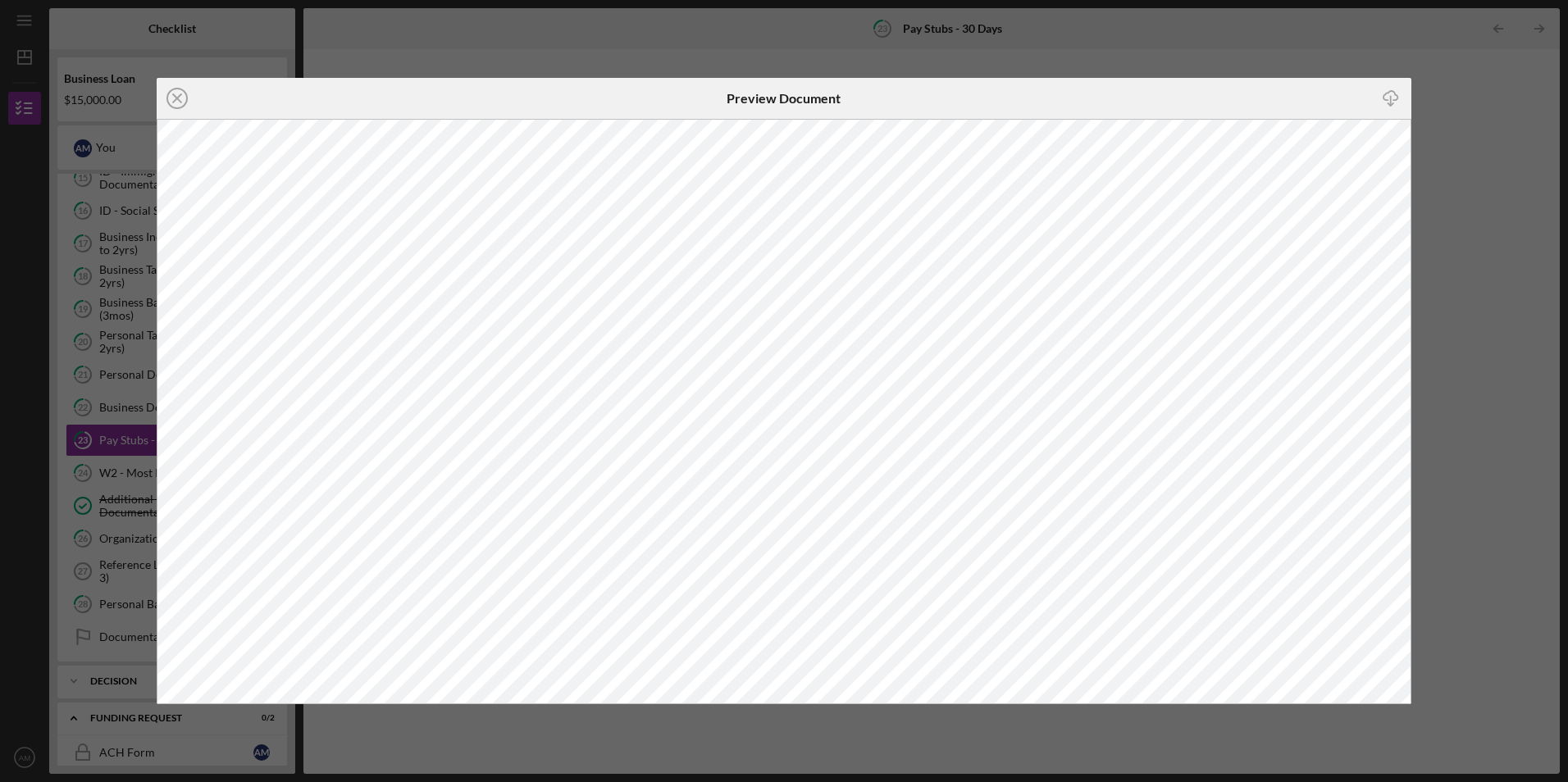
click at [179, 100] on icon "Icon/Close" at bounding box center [177, 99] width 41 height 41
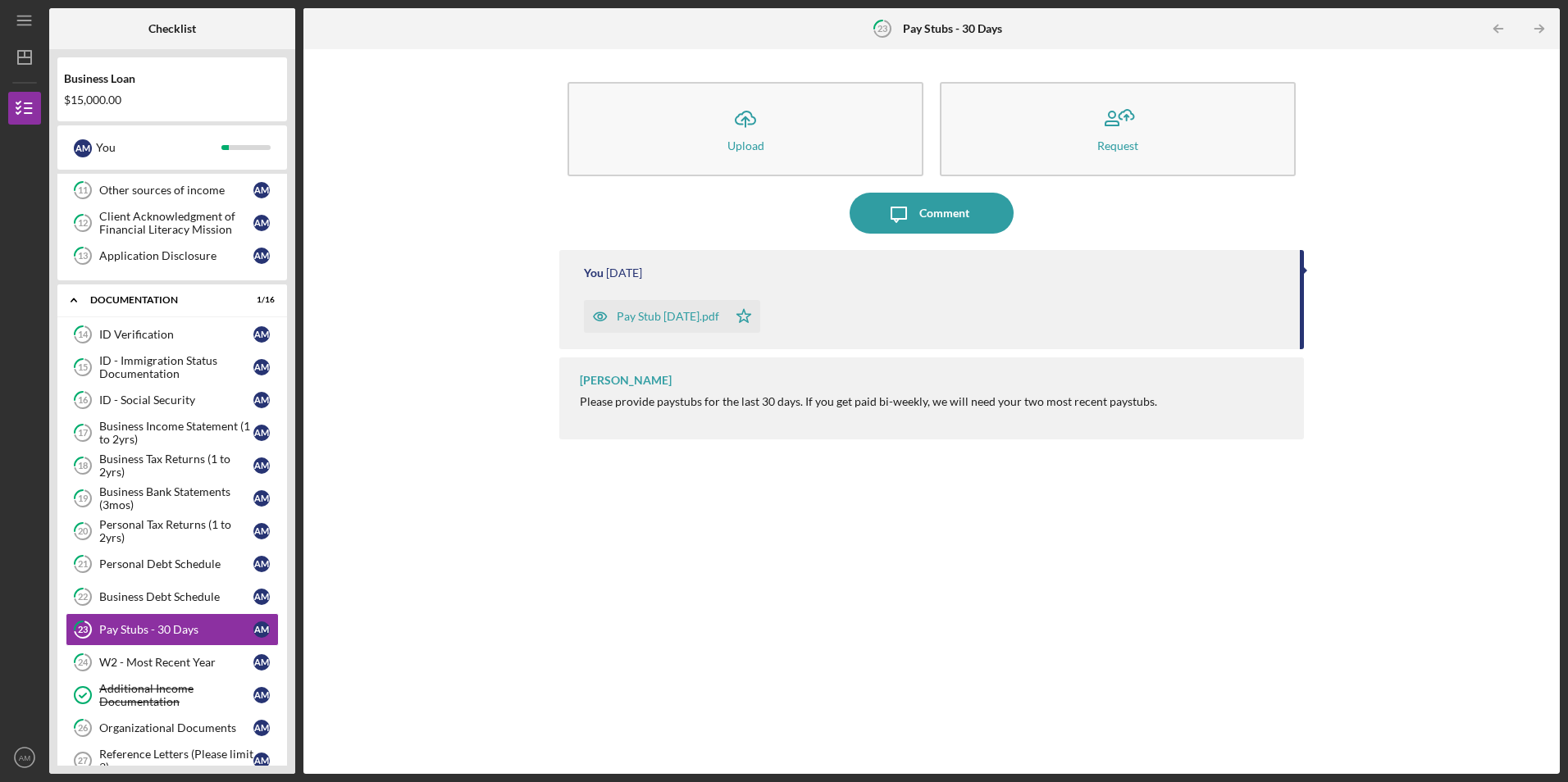
scroll to position [794, 0]
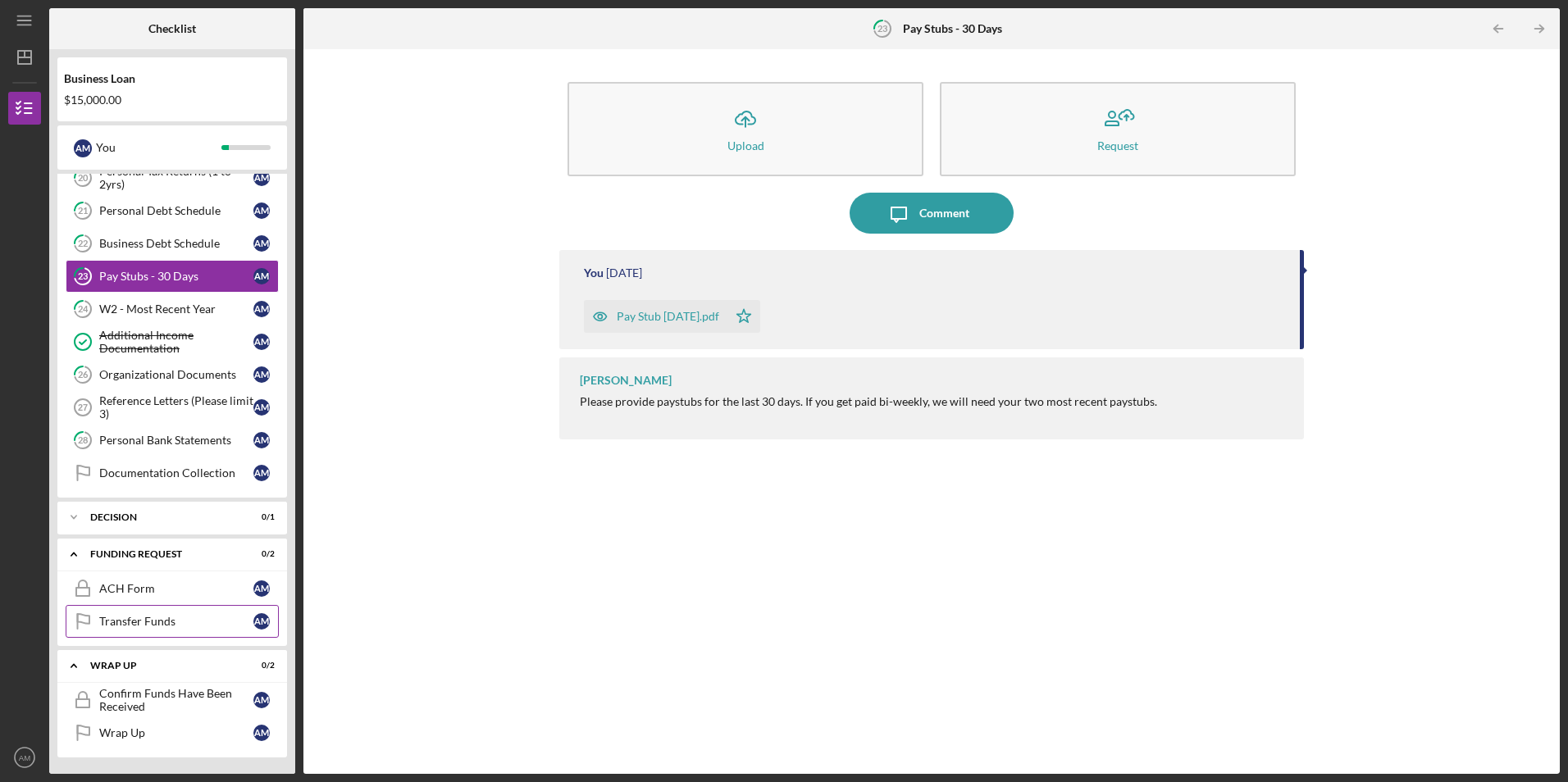
click at [211, 620] on div "Transfer Funds" at bounding box center [176, 622] width 154 height 14
